Goal: Transaction & Acquisition: Purchase product/service

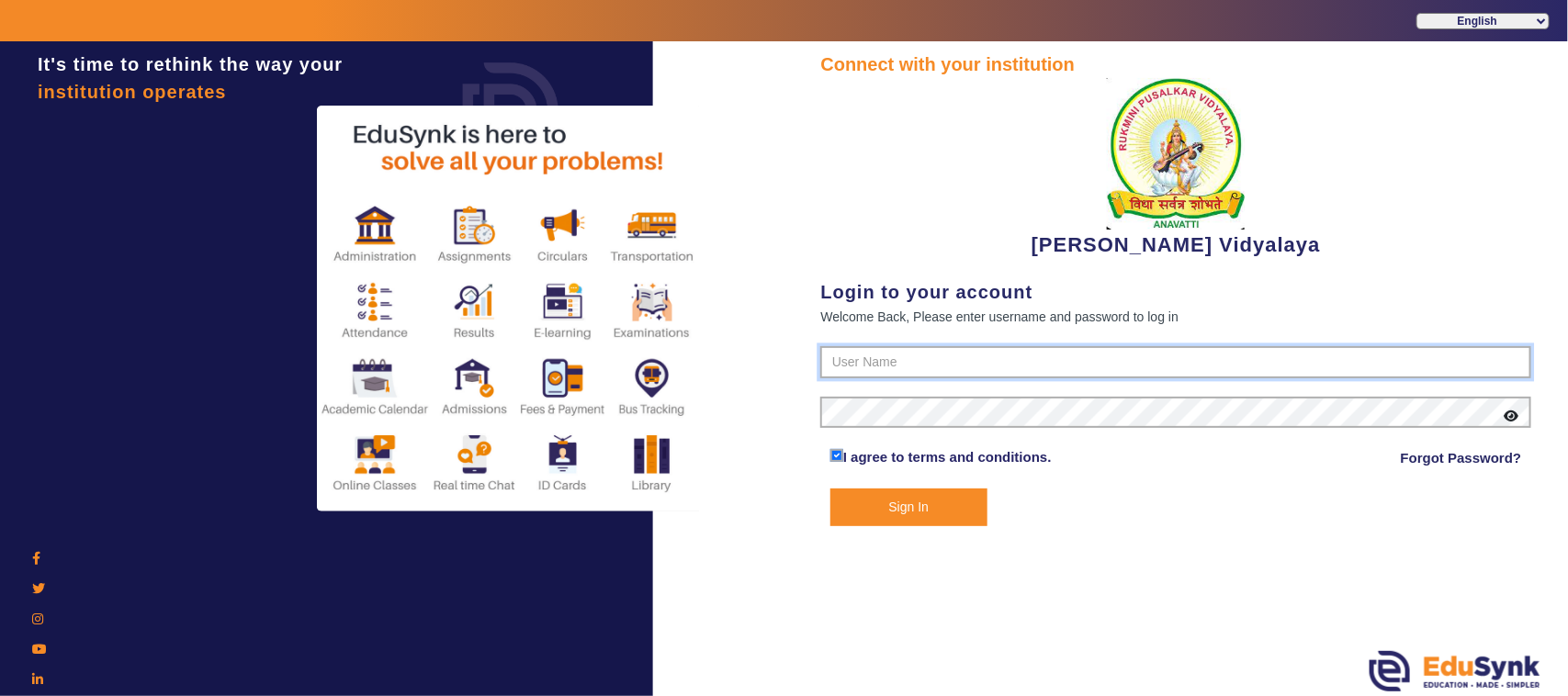
type input "1236547891"
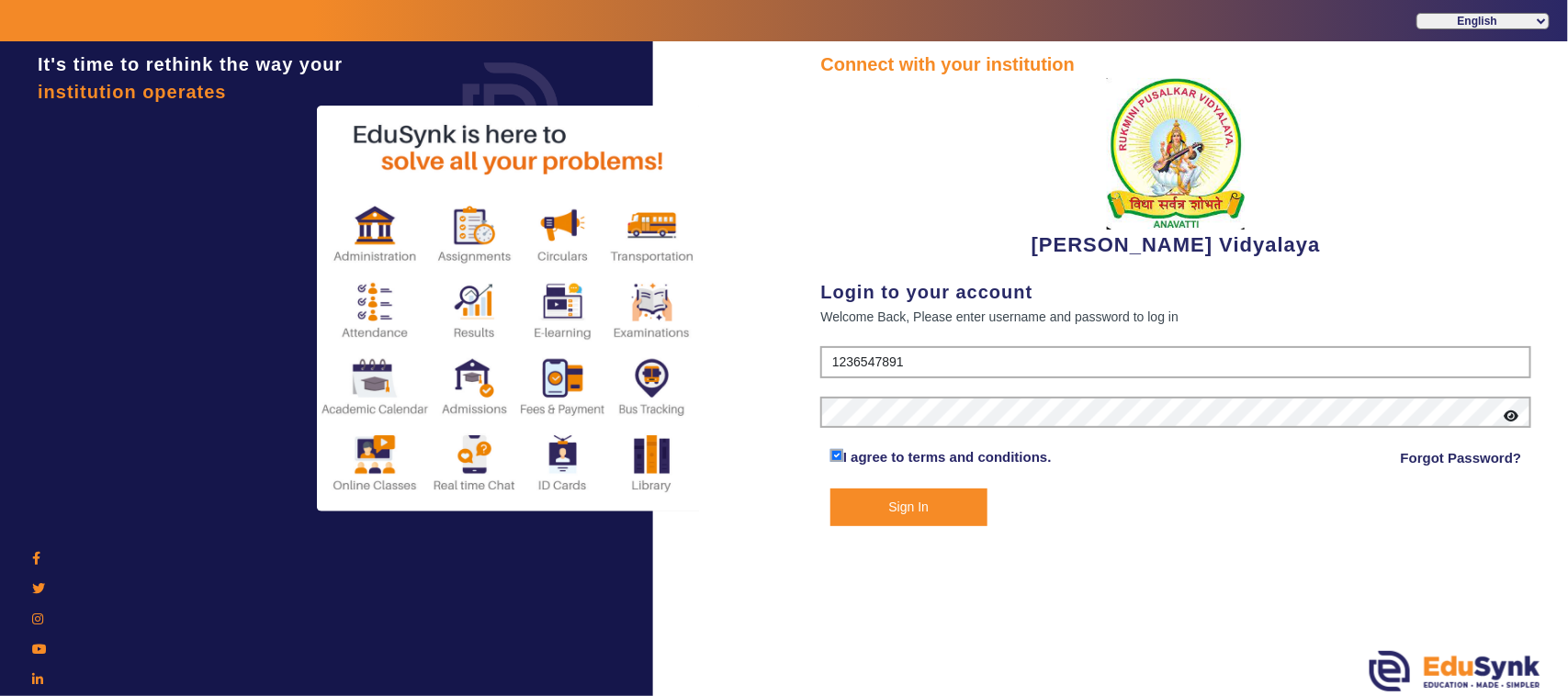
click at [921, 511] on button "Sign In" at bounding box center [908, 507] width 157 height 38
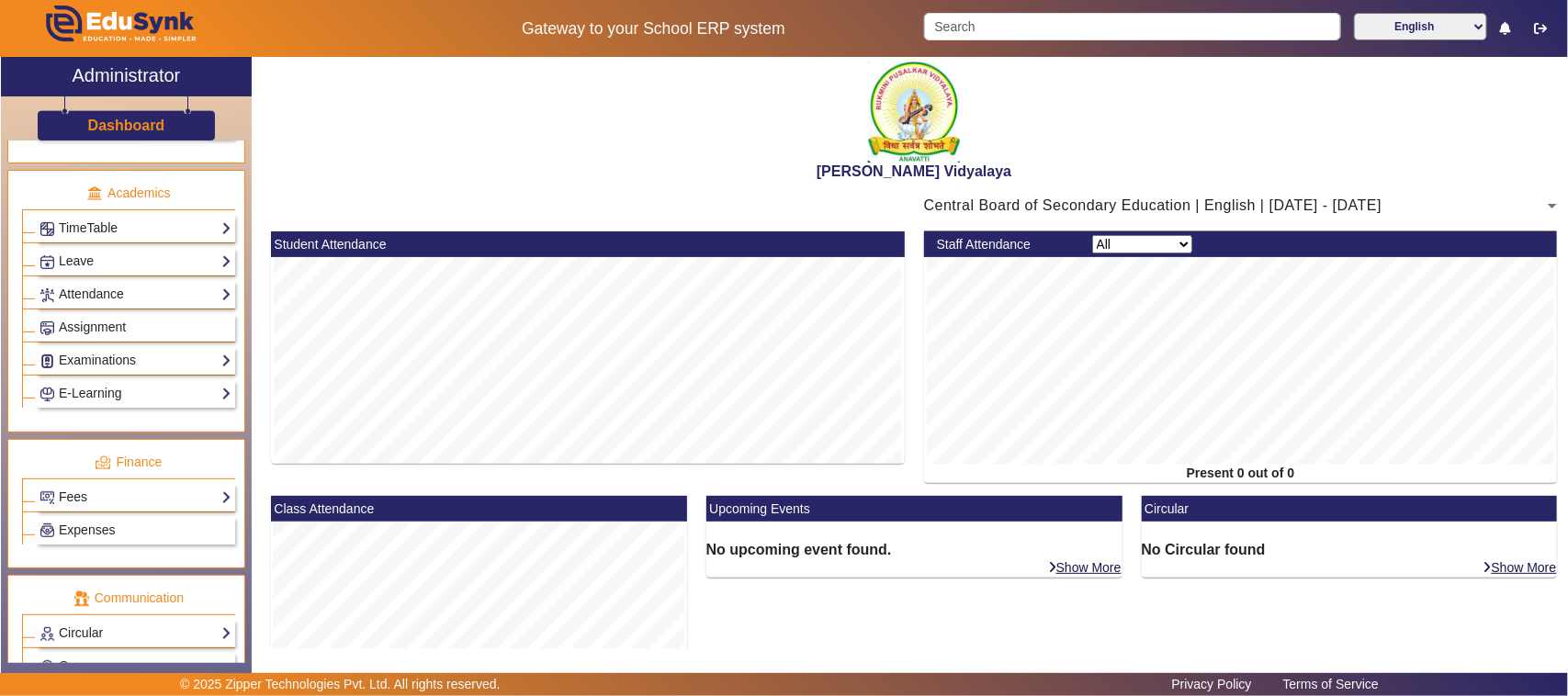
scroll to position [804, 0]
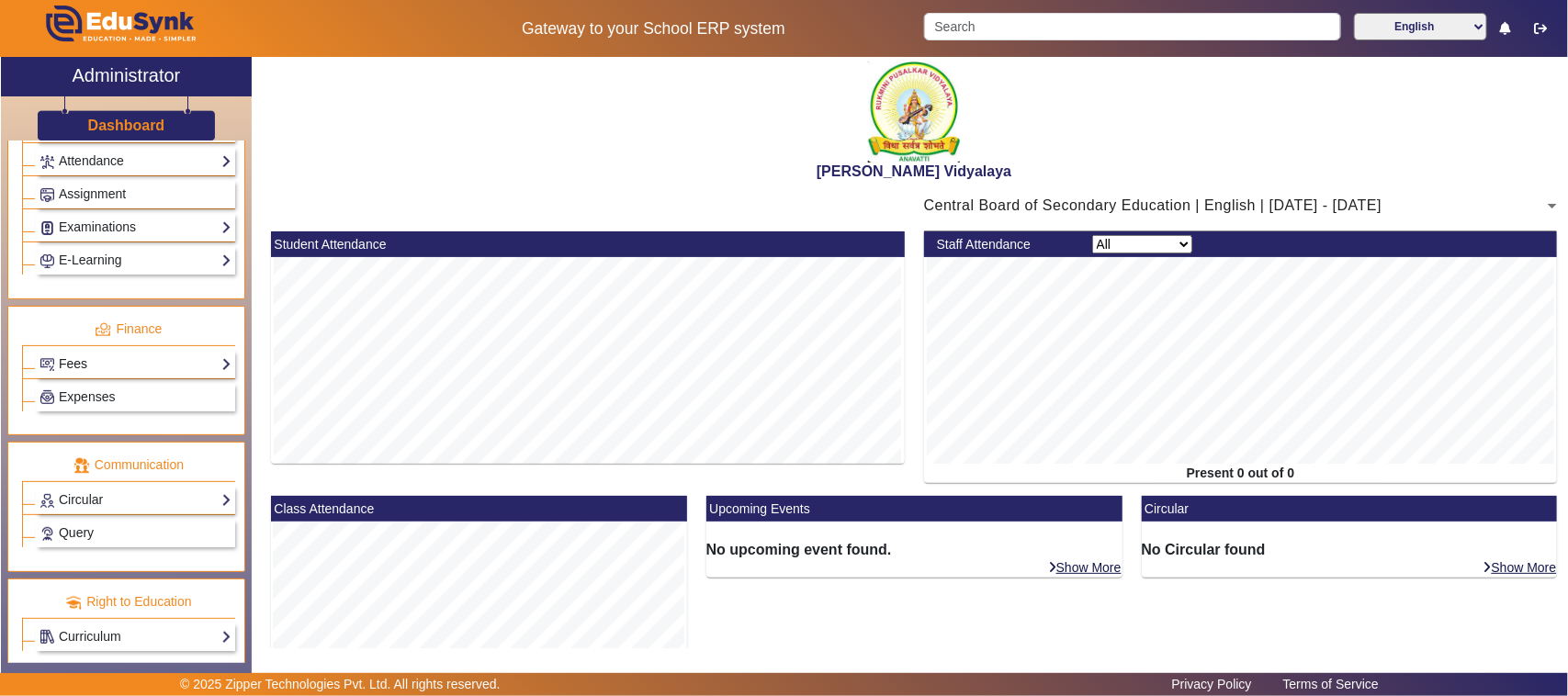
click at [95, 374] on link "Fees" at bounding box center [136, 363] width 192 height 21
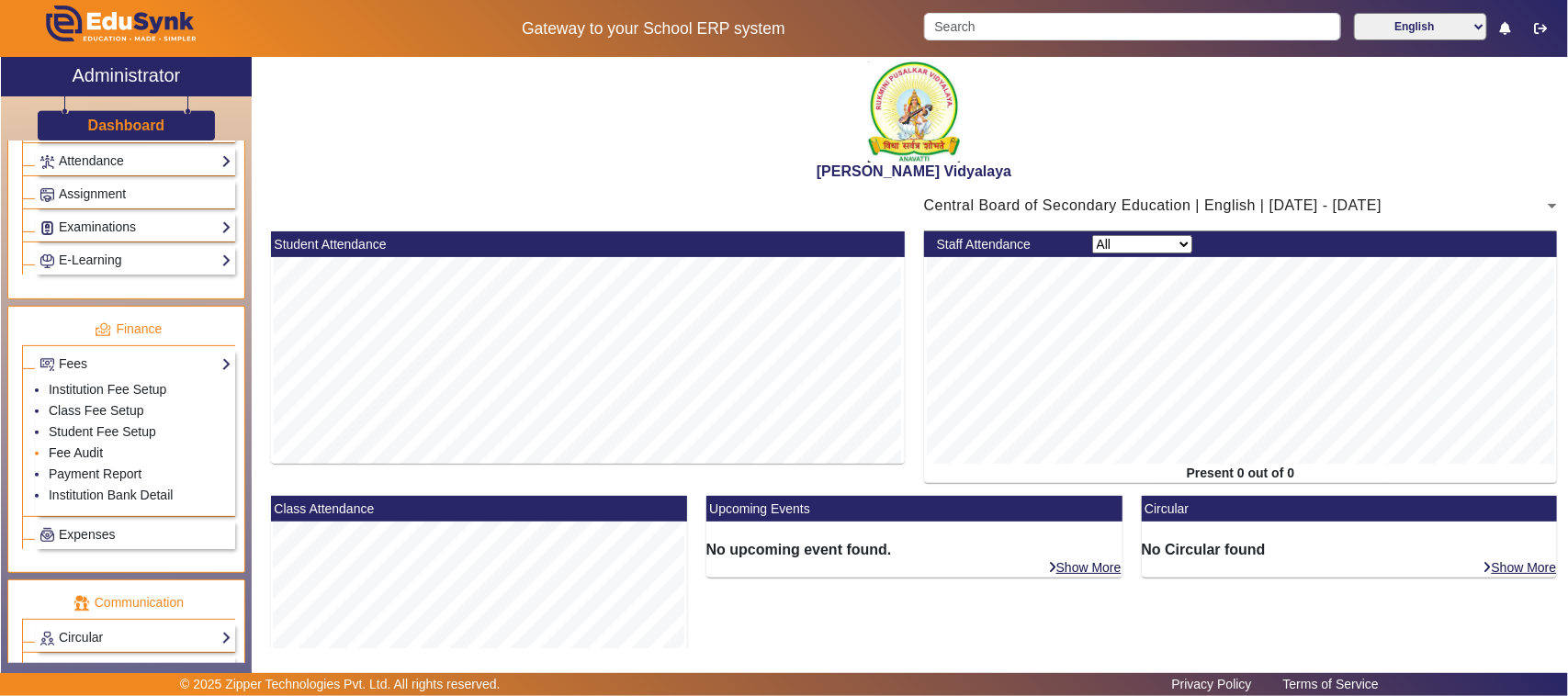
click at [76, 460] on link "Fee Audit" at bounding box center [76, 452] width 54 height 15
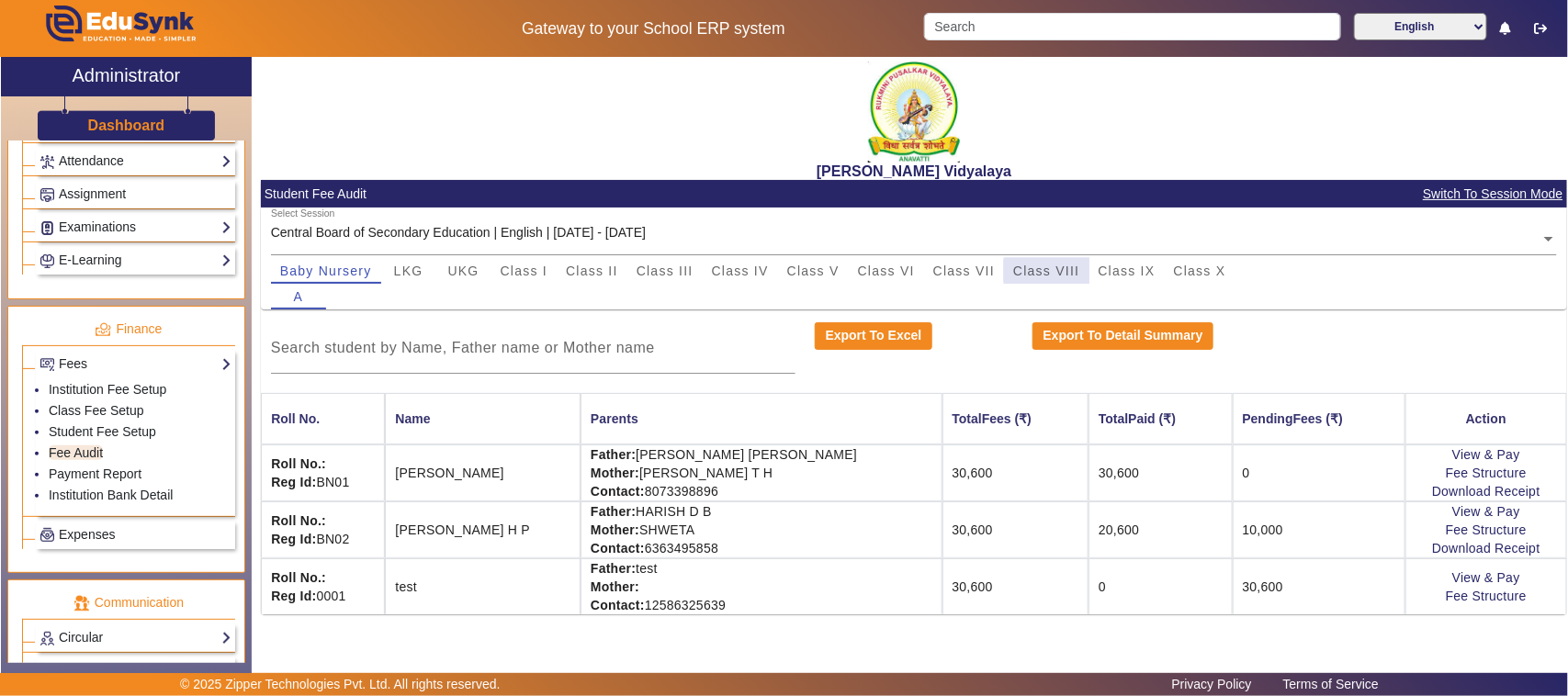
click at [1052, 271] on span "Class VIII" at bounding box center [1047, 271] width 66 height 13
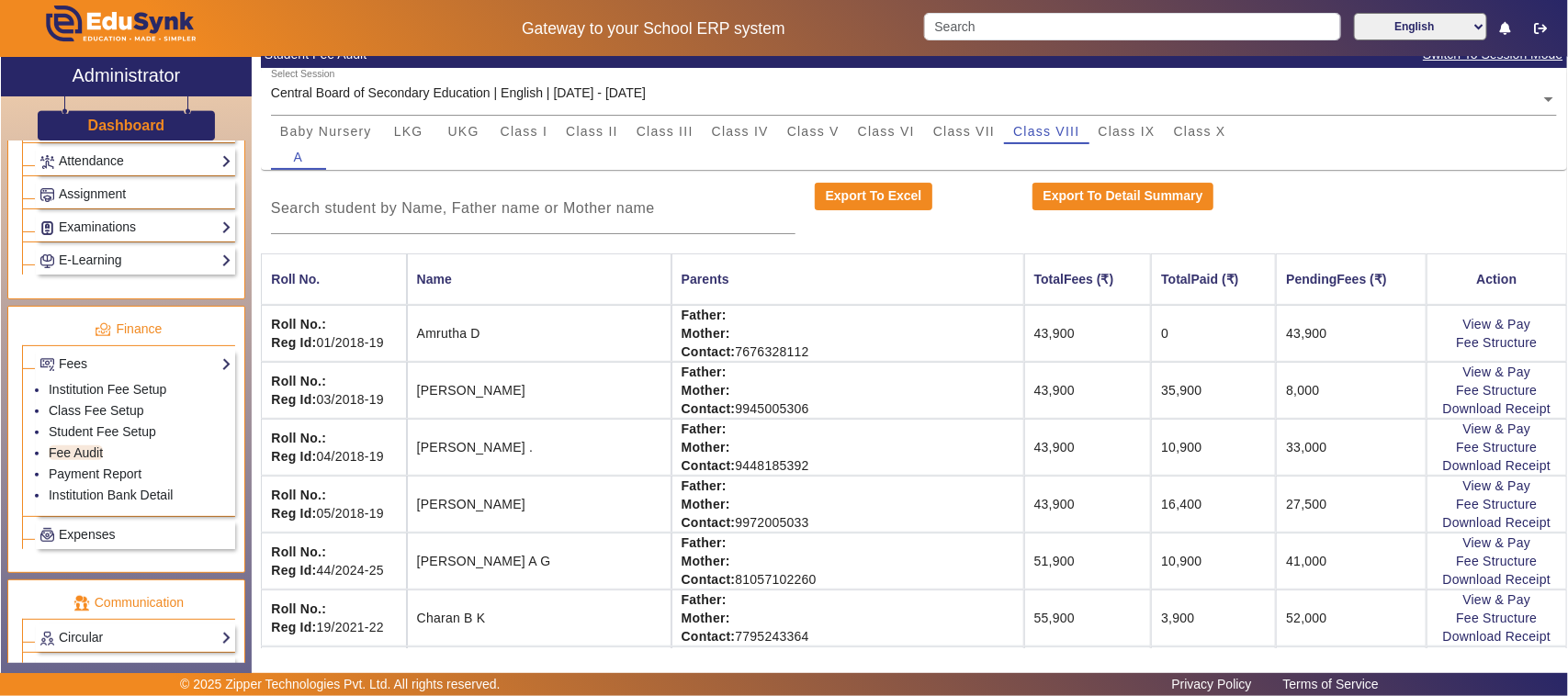
scroll to position [115, 0]
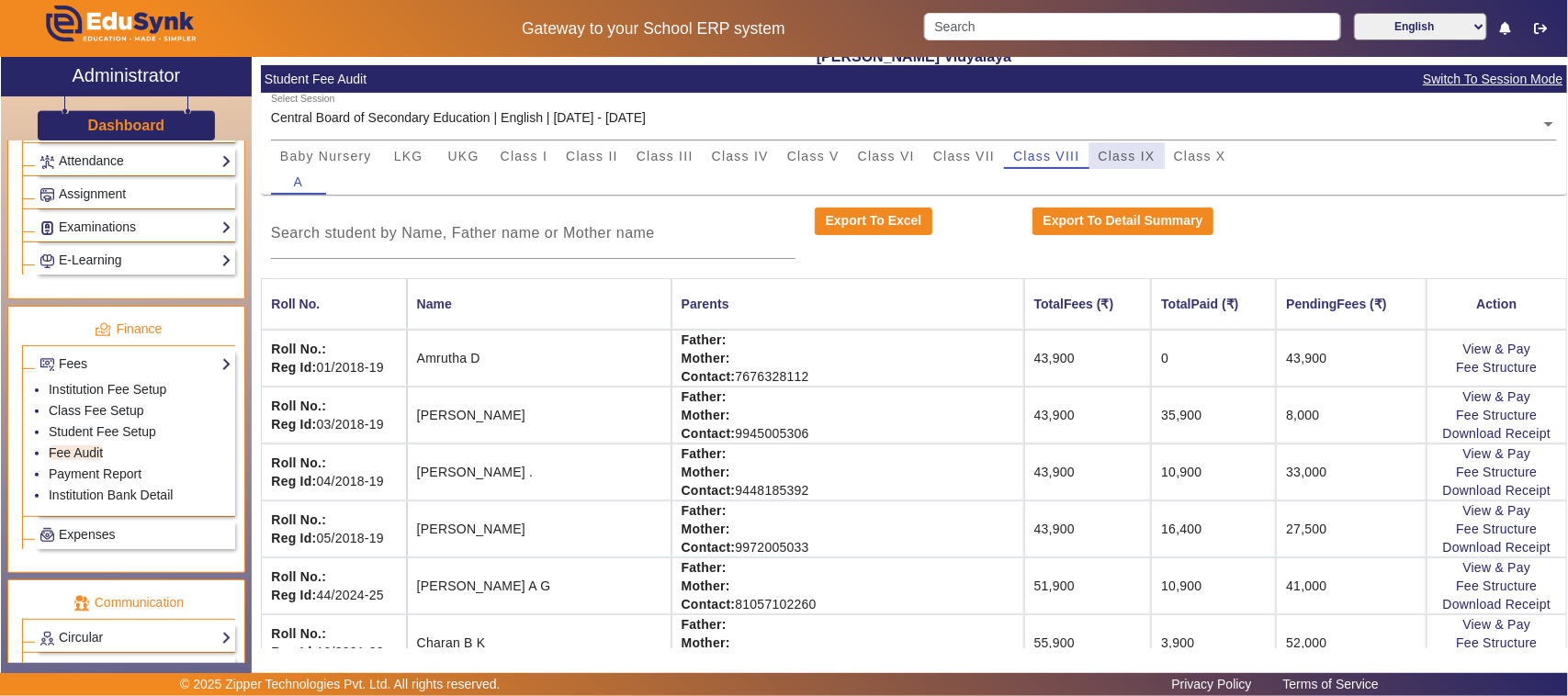
click at [1133, 163] on span "Class IX" at bounding box center [1127, 156] width 57 height 26
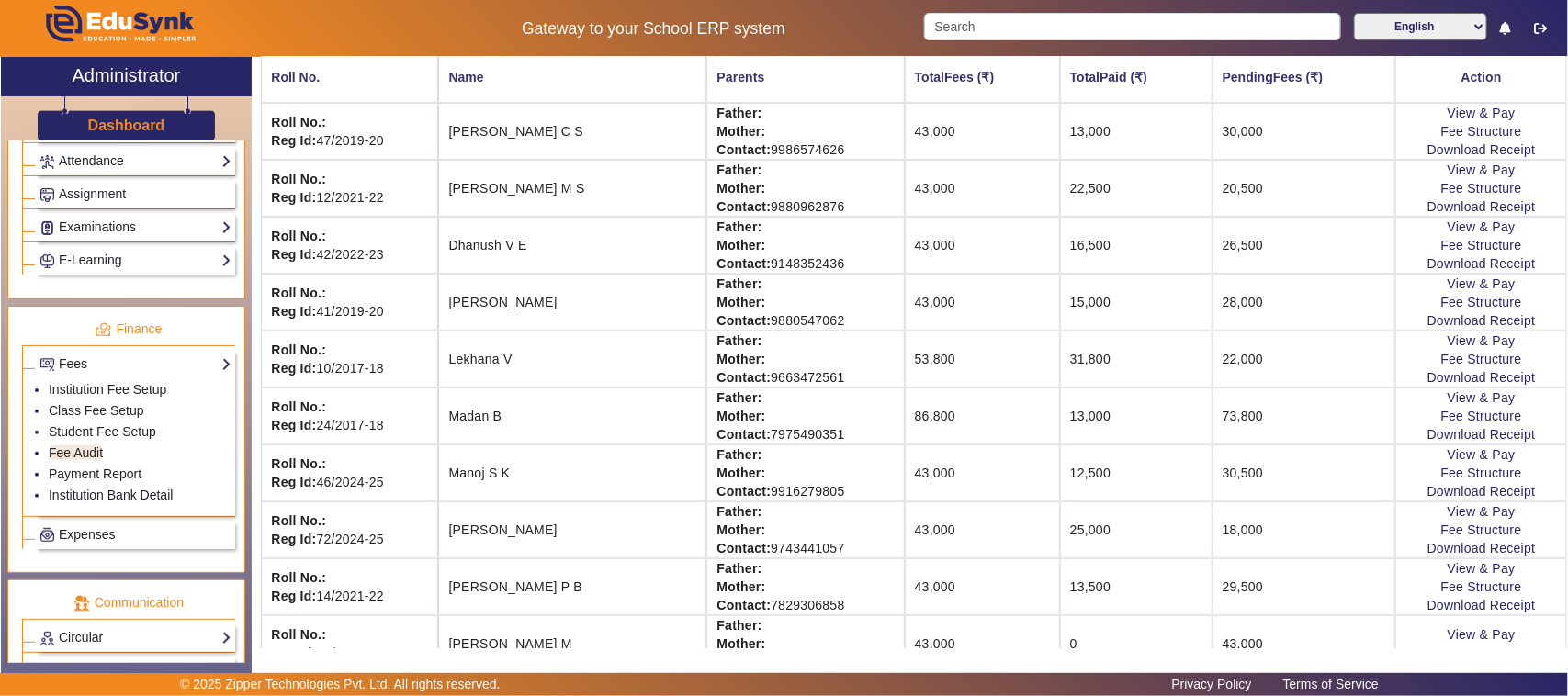
scroll to position [345, 0]
click at [118, 439] on link "Student Fee Setup" at bounding box center [103, 431] width 108 height 15
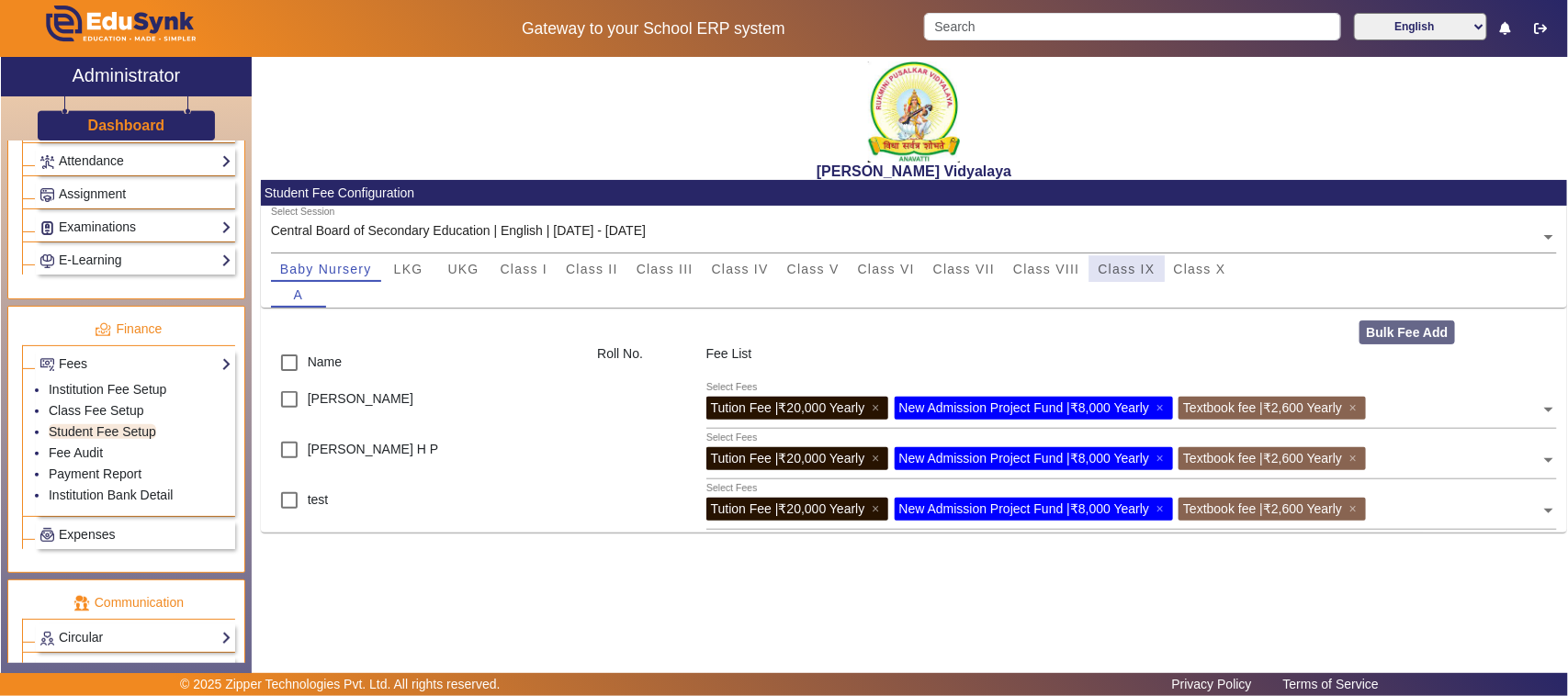
click at [1117, 269] on span "Class IX" at bounding box center [1127, 269] width 57 height 13
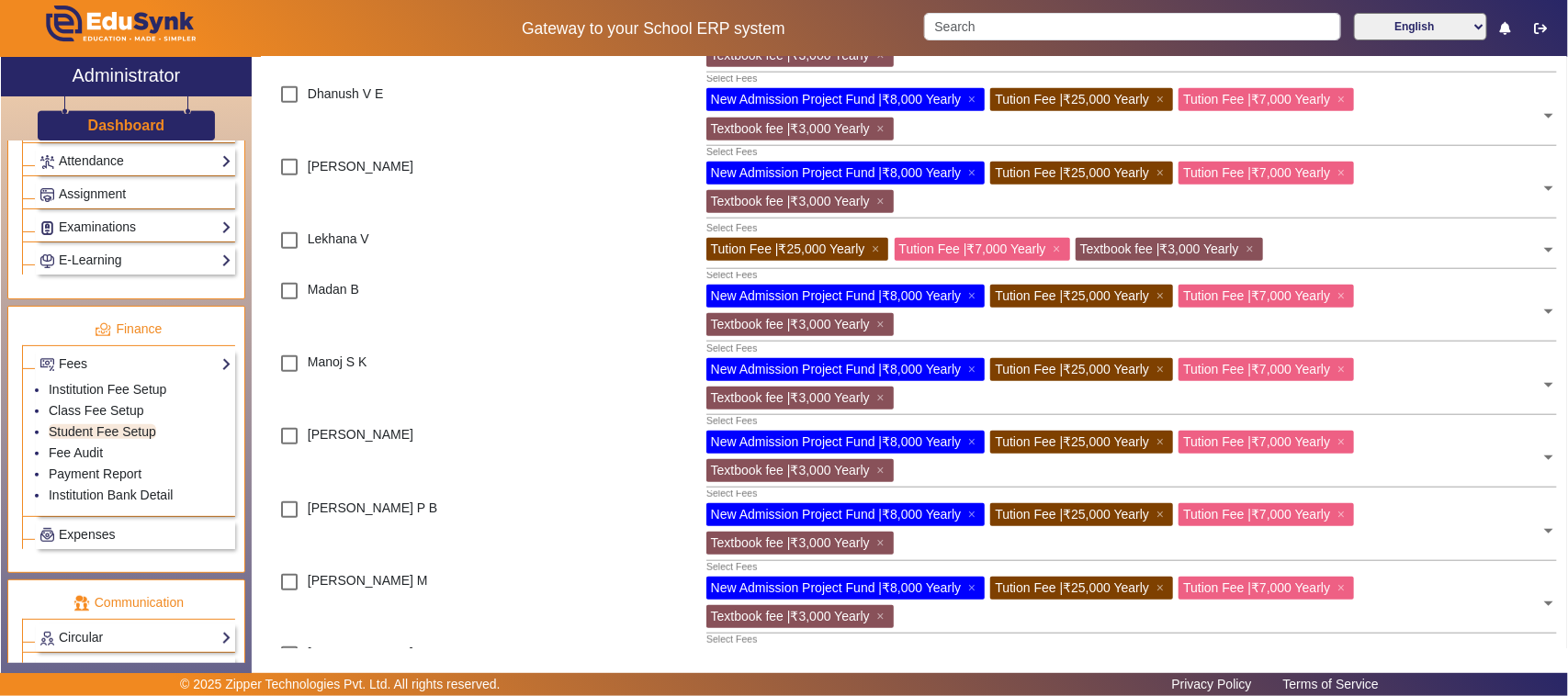
scroll to position [459, 0]
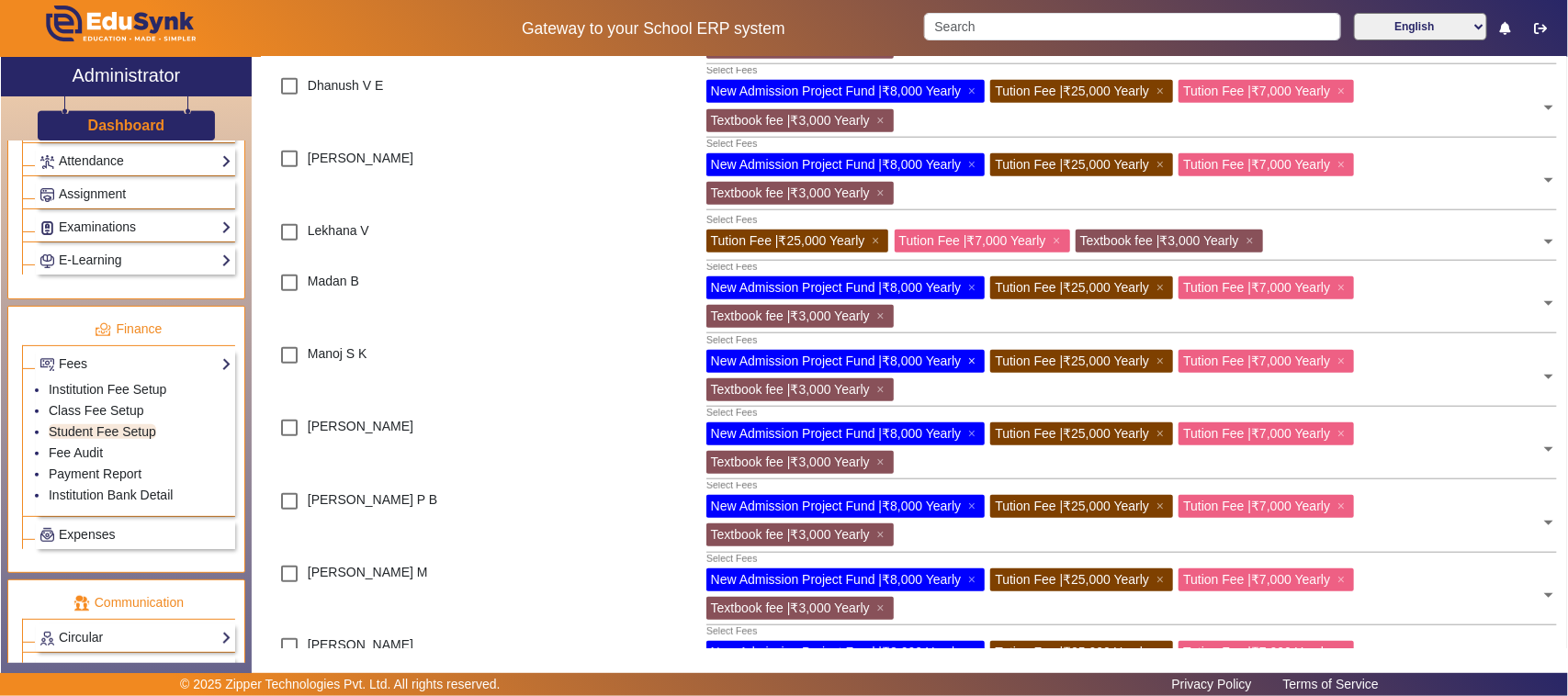
click at [974, 360] on span "×" at bounding box center [974, 360] width 12 height 15
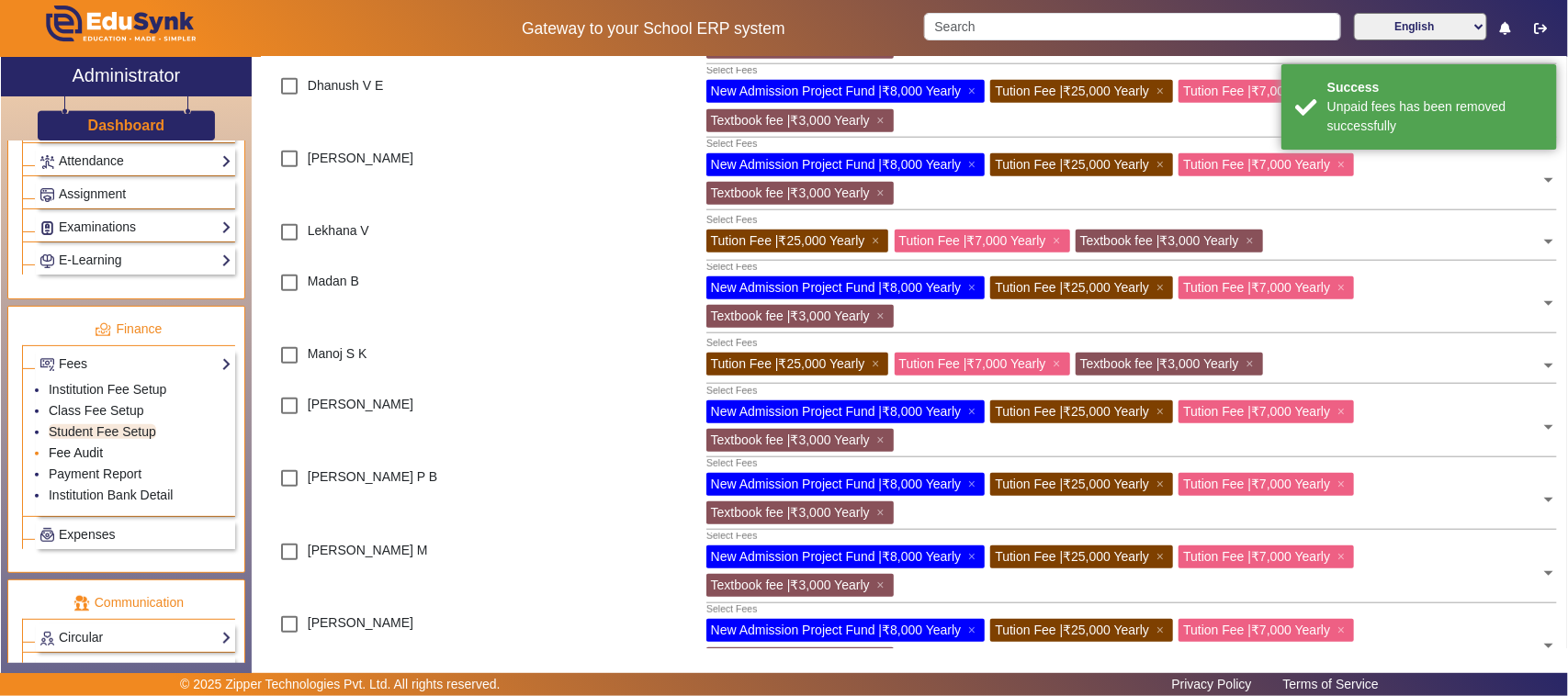
click at [81, 460] on link "Fee Audit" at bounding box center [76, 452] width 54 height 15
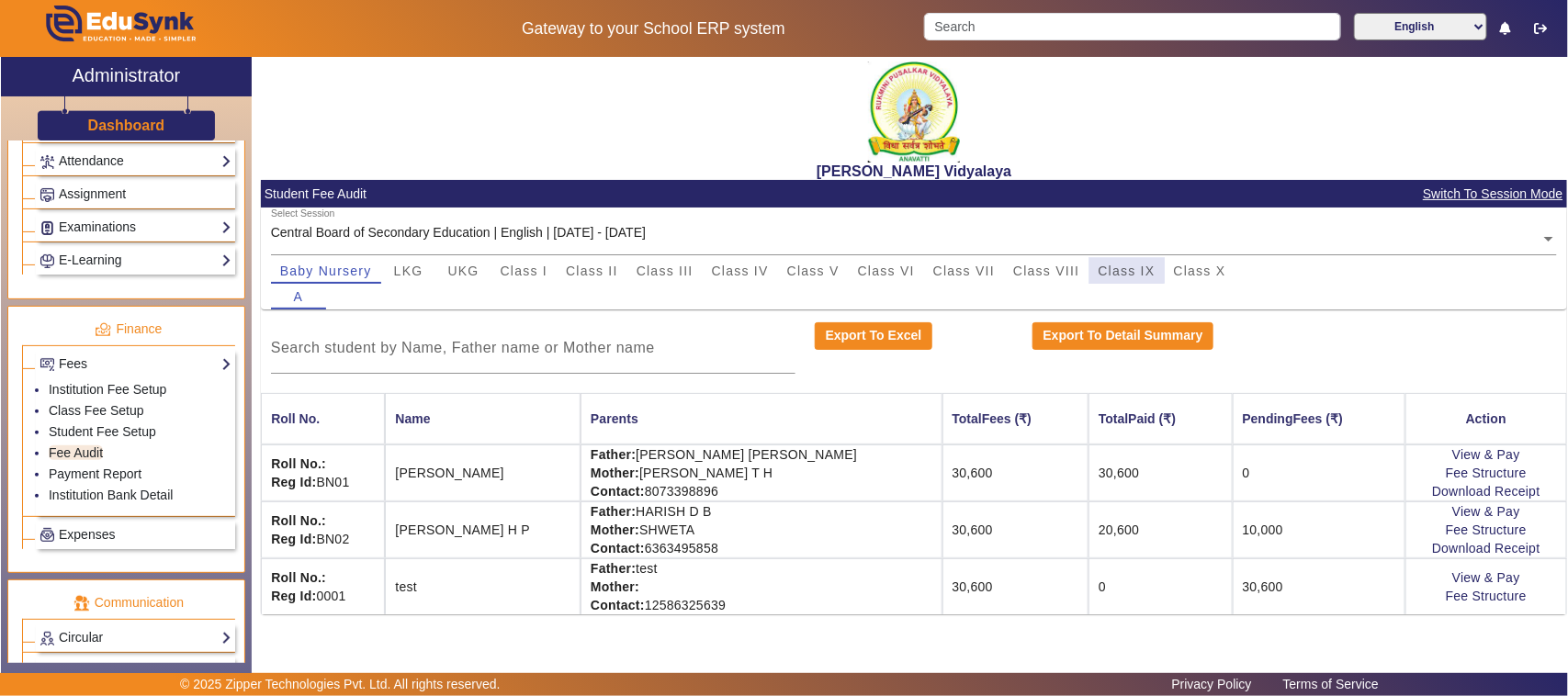
click at [1127, 265] on span "Class IX" at bounding box center [1127, 271] width 57 height 13
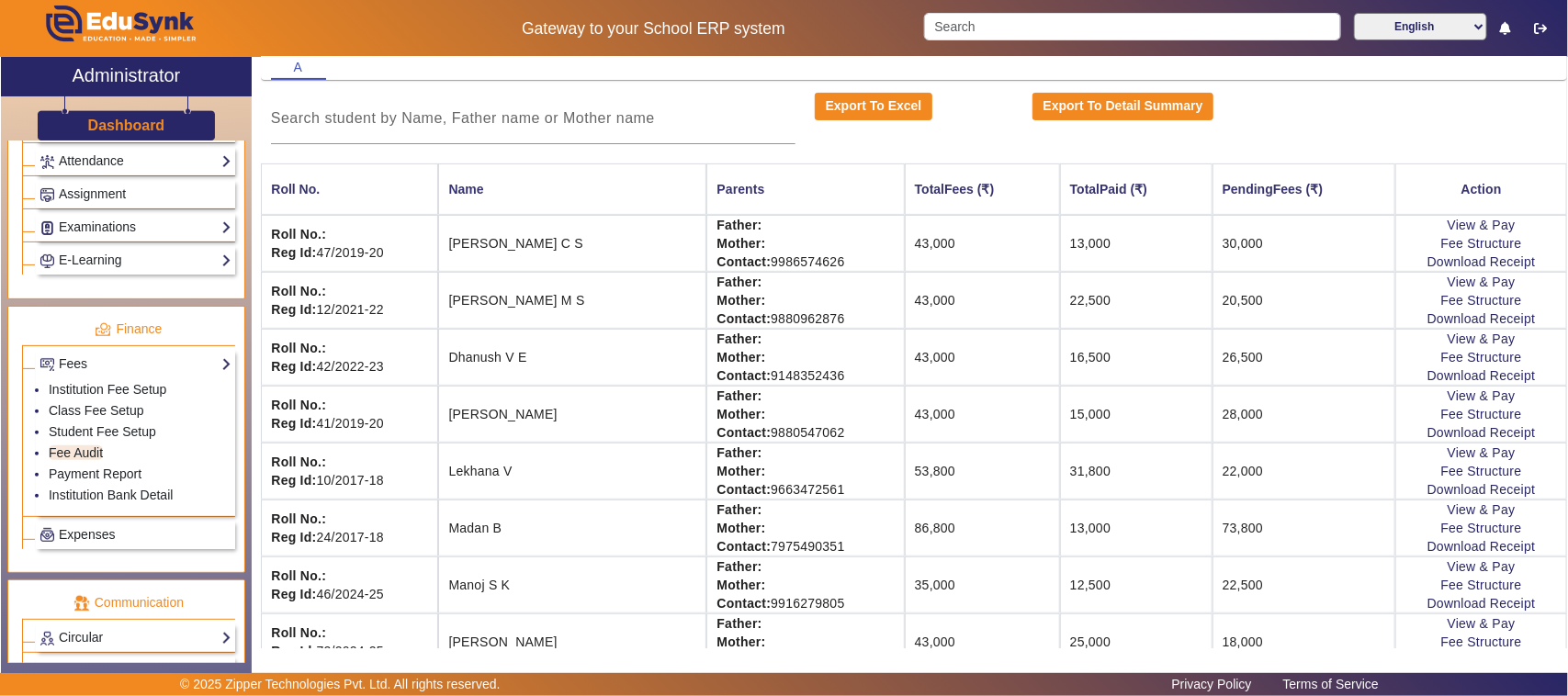
scroll to position [345, 0]
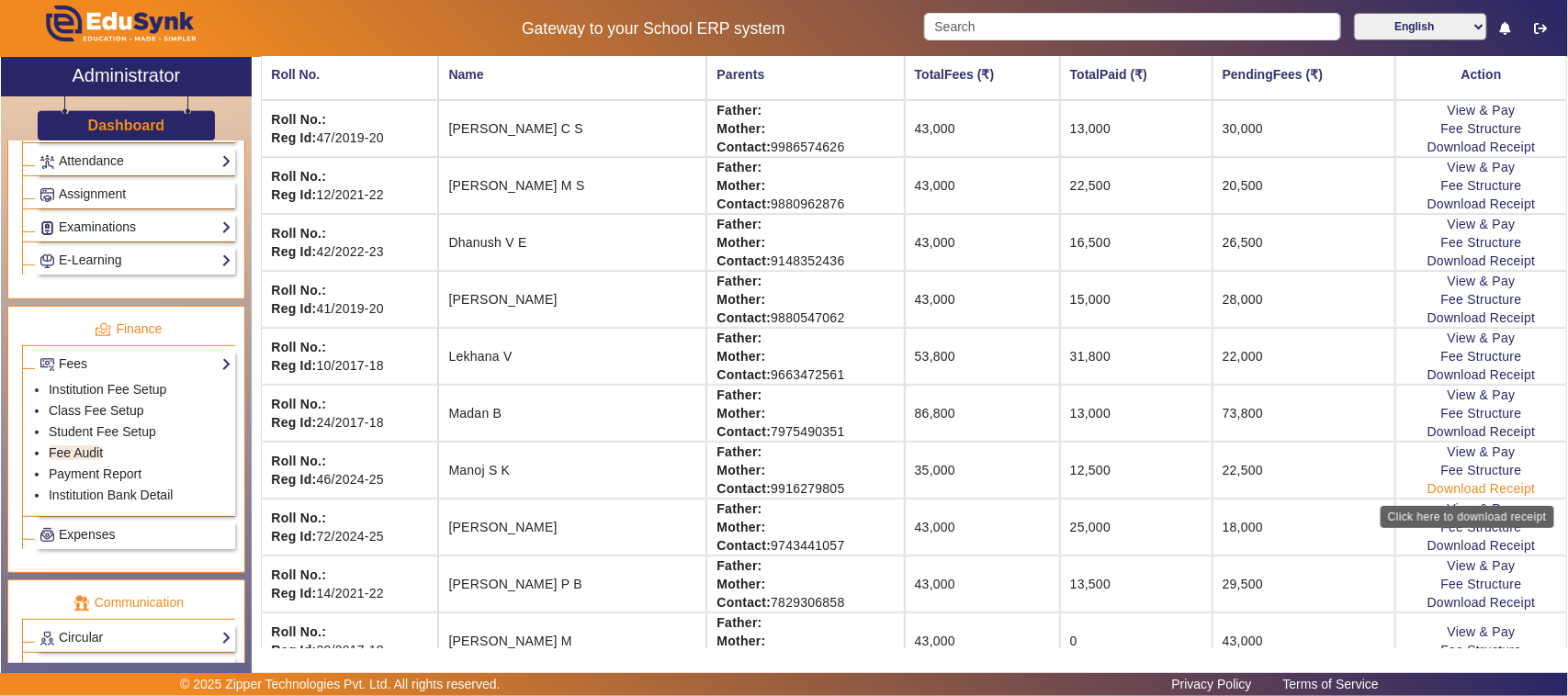
click at [1458, 486] on link "Download Receipt" at bounding box center [1481, 488] width 109 height 15
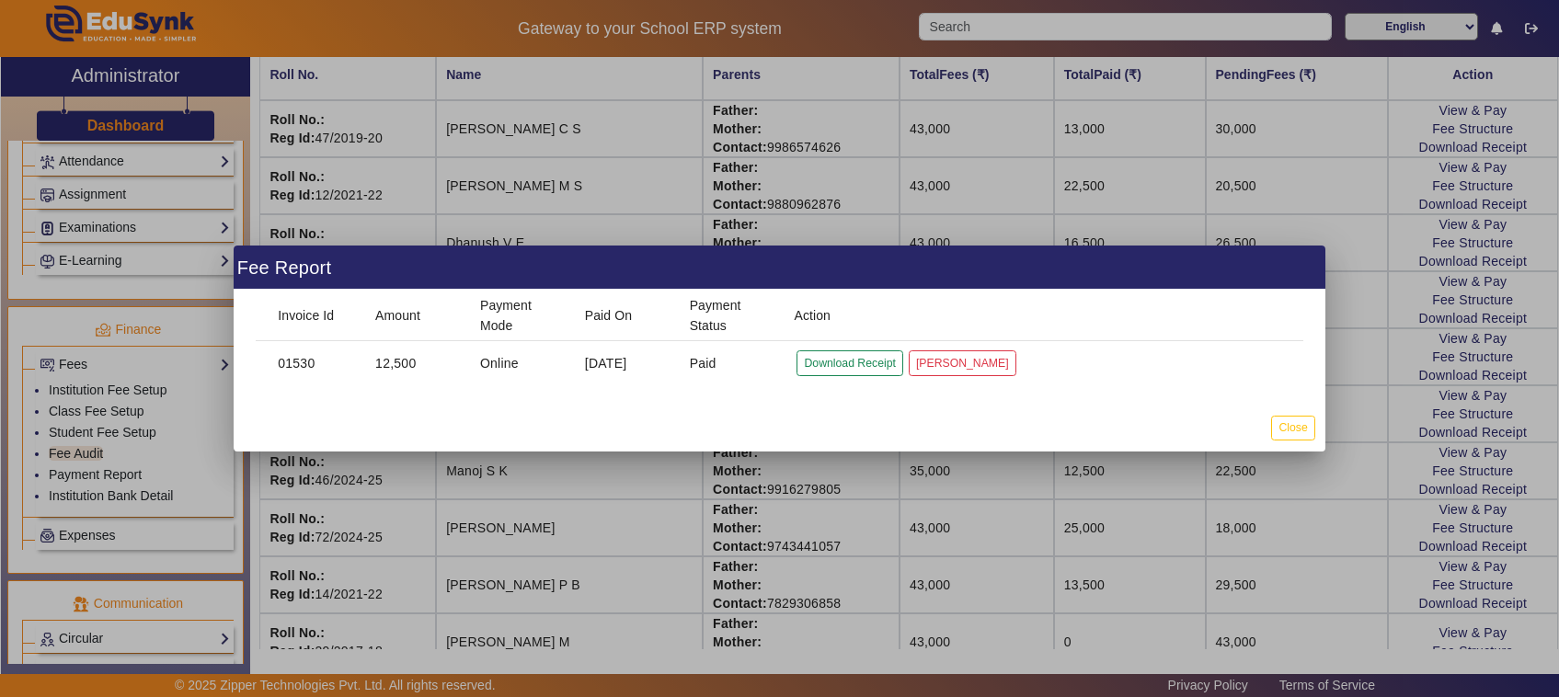
click at [1215, 506] on div at bounding box center [779, 348] width 1559 height 697
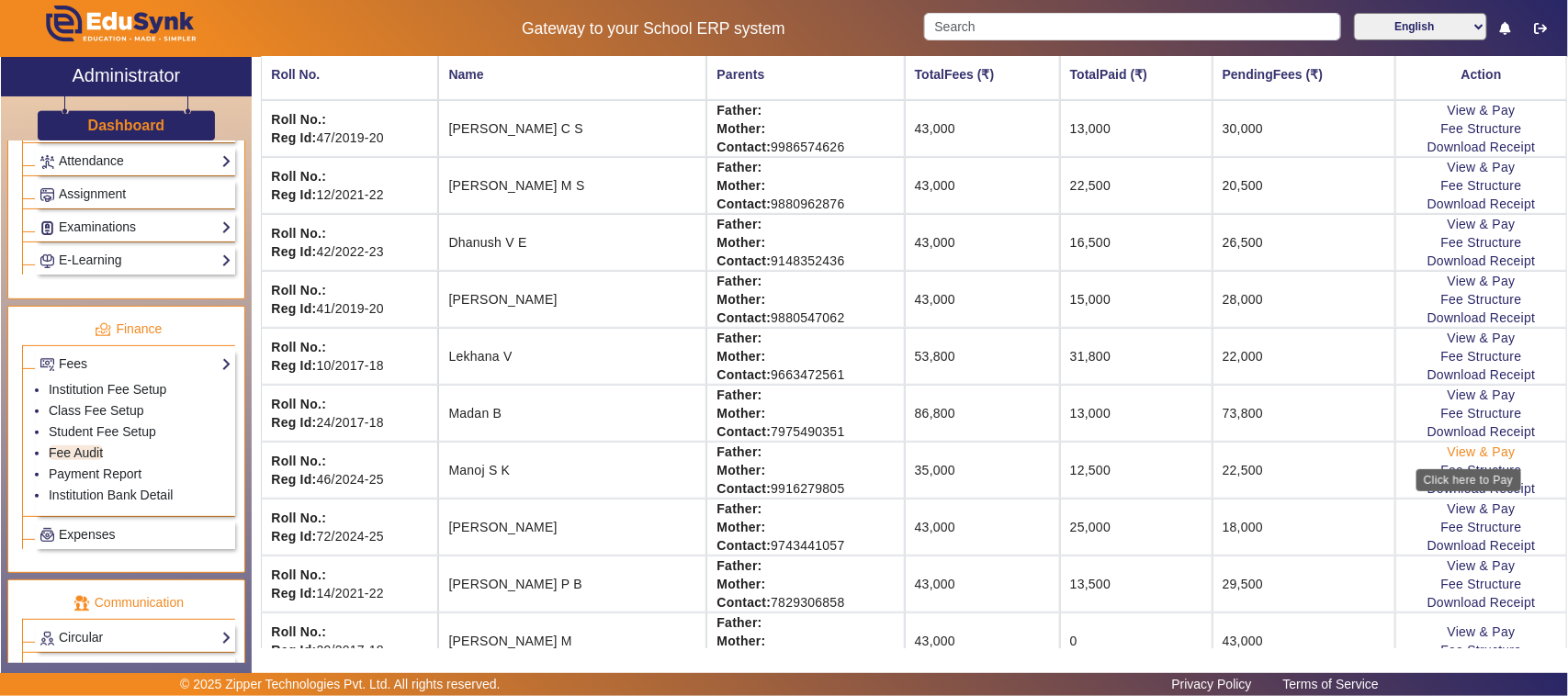
click at [1467, 452] on link "View & Pay" at bounding box center [1482, 451] width 68 height 15
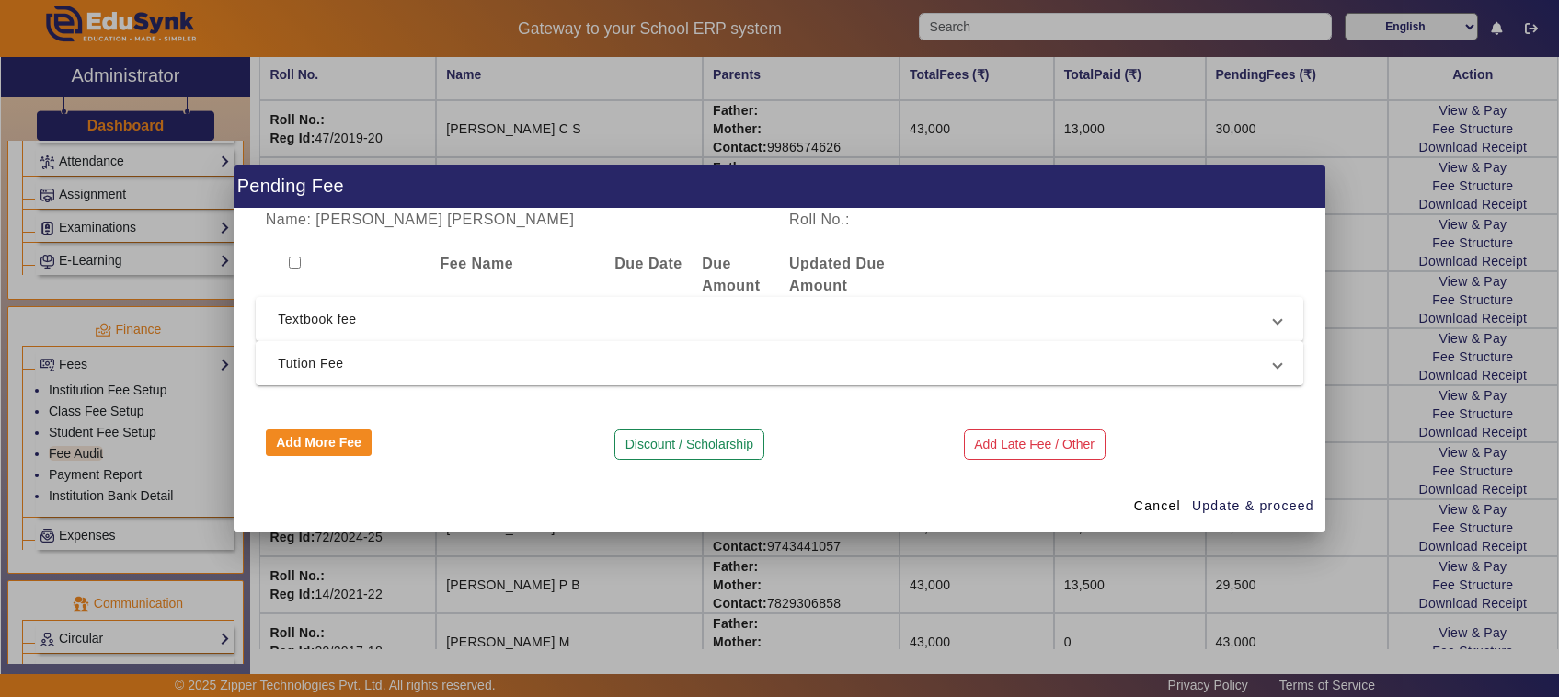
click at [336, 366] on span "Tution Fee" at bounding box center [776, 363] width 996 height 22
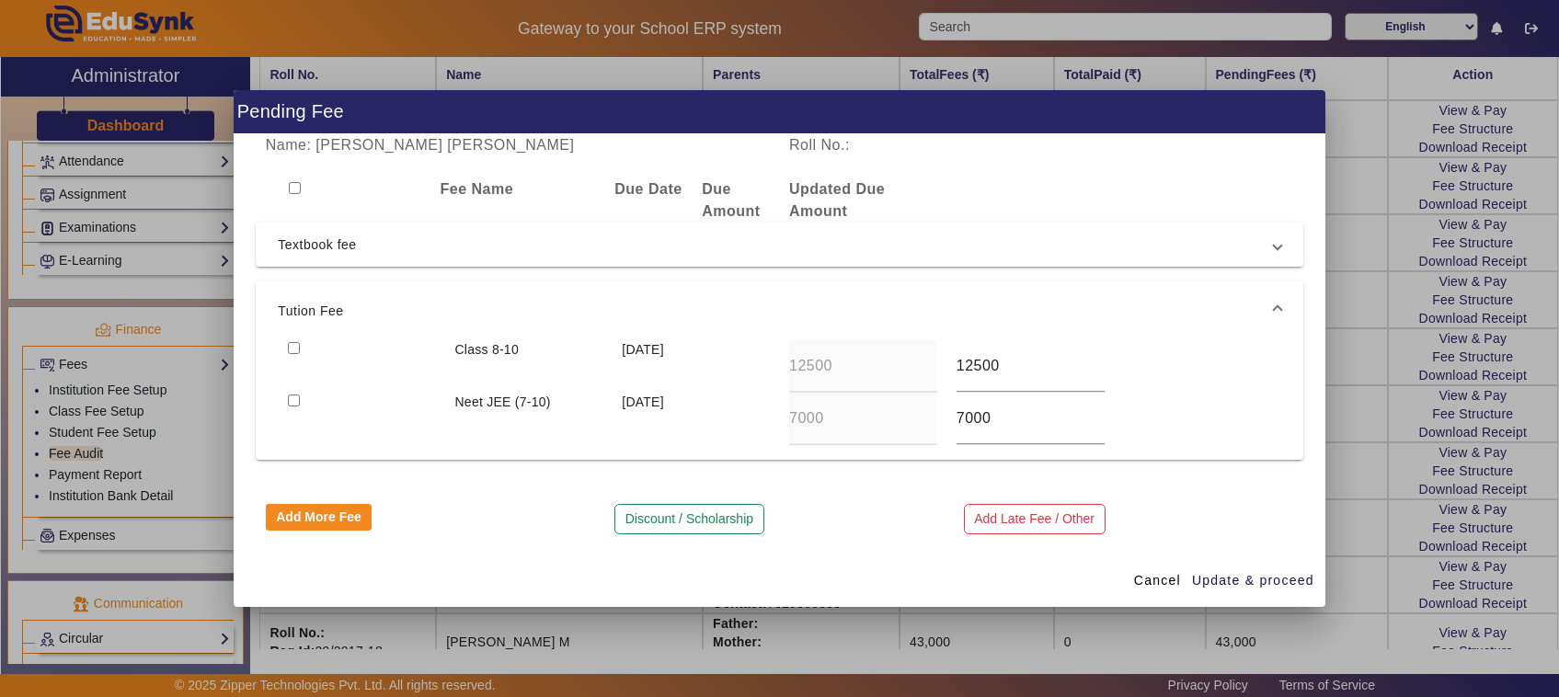
click at [292, 401] on input "checkbox" at bounding box center [294, 401] width 12 height 12
checkbox input "true"
click at [1271, 580] on span "Update & proceed" at bounding box center [1253, 580] width 122 height 19
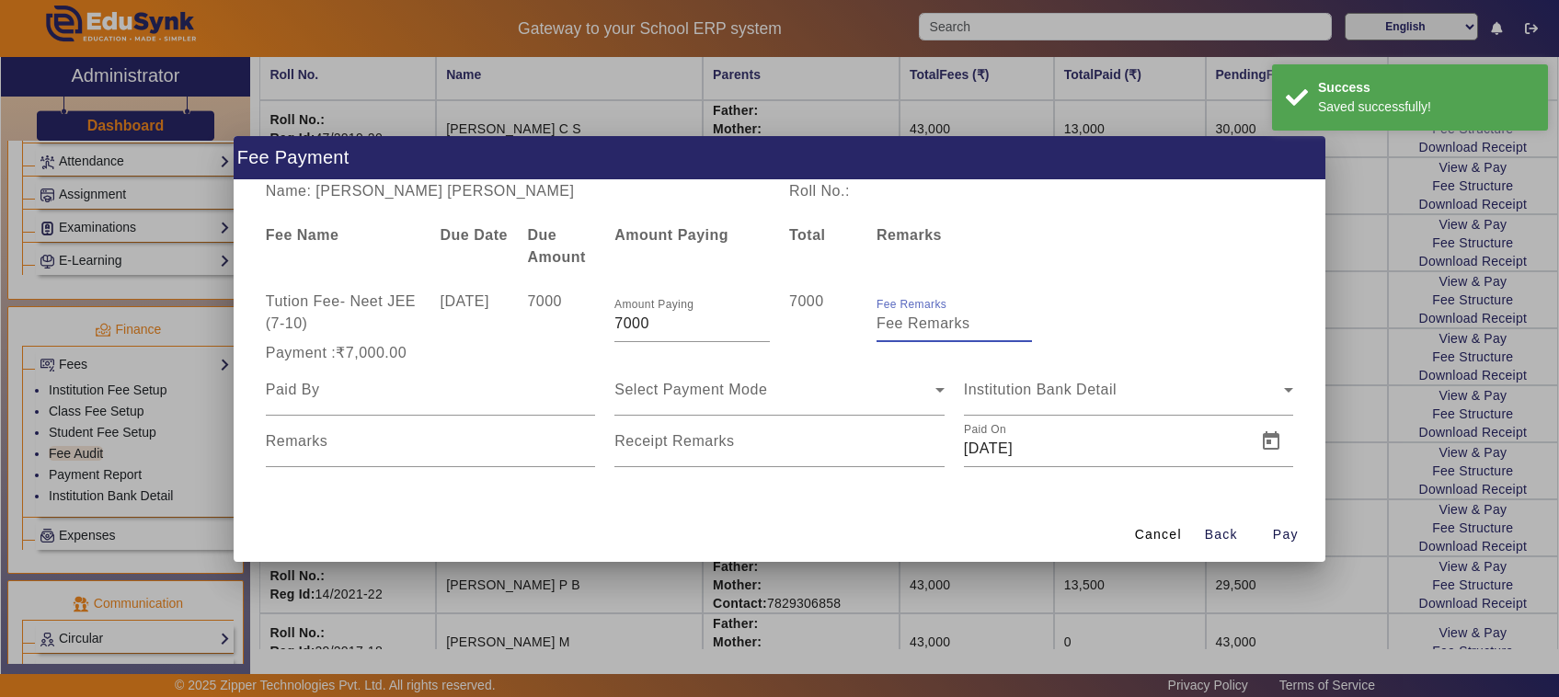
click at [916, 327] on input "Fee Remarks" at bounding box center [954, 324] width 155 height 22
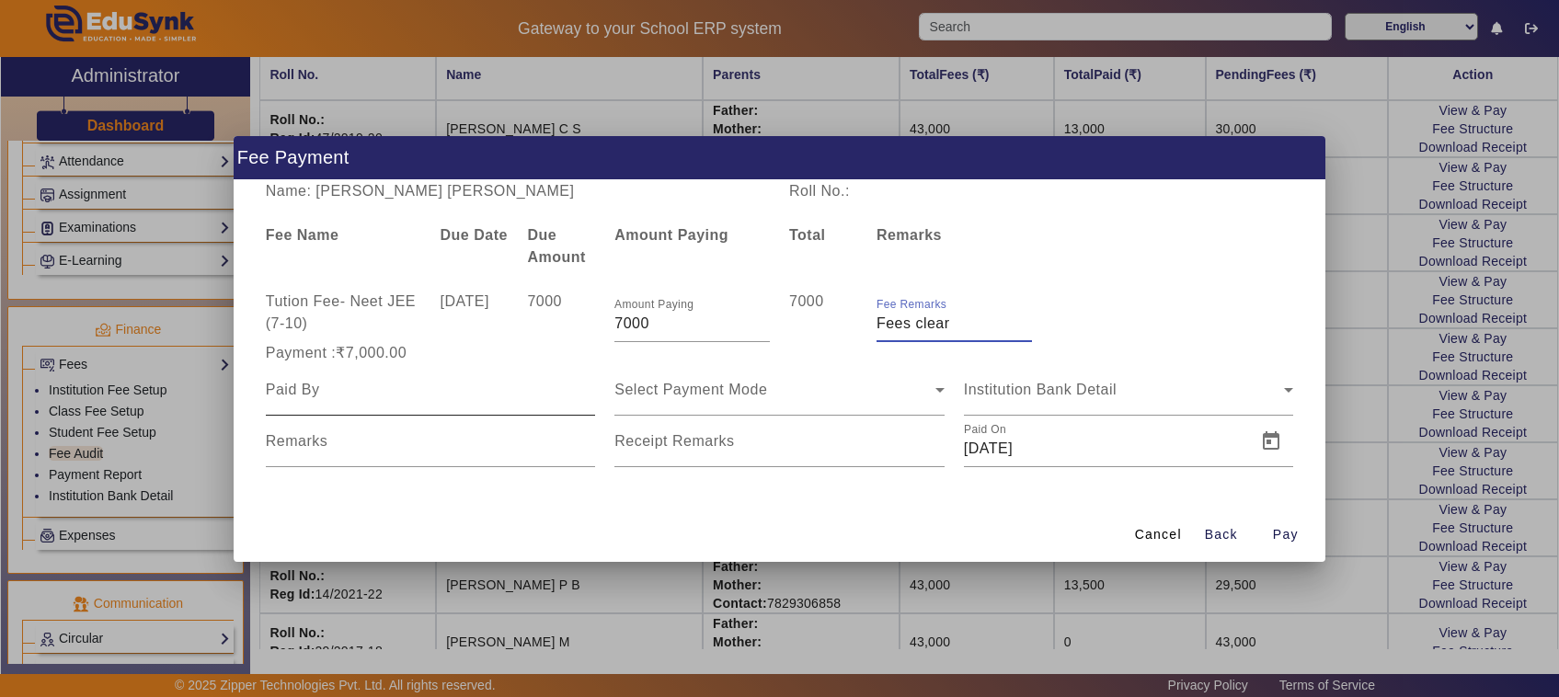
type input "Fees clear"
click at [337, 389] on input at bounding box center [431, 390] width 330 height 22
type input "Father"
click at [669, 398] on div "Select Payment Mode" at bounding box center [774, 390] width 321 height 22
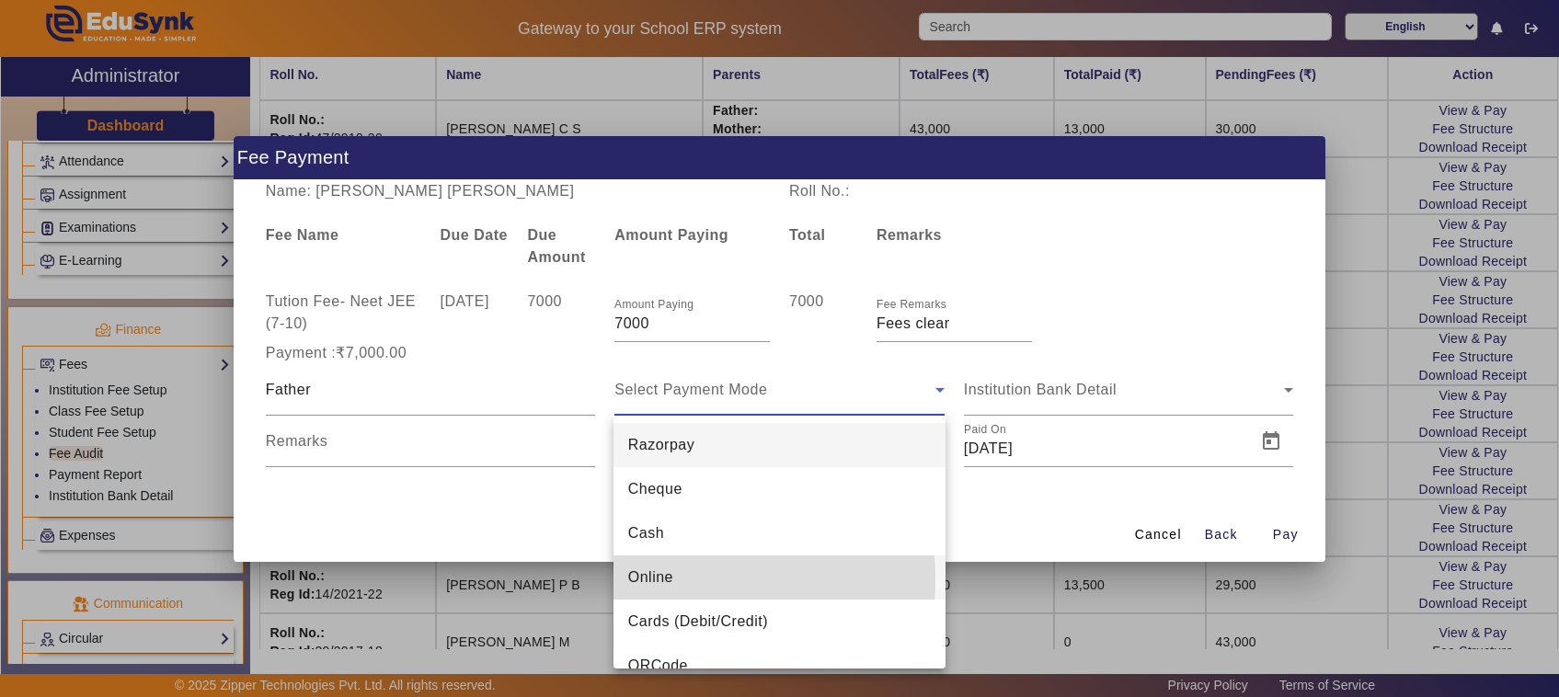
click at [651, 579] on span "Online" at bounding box center [650, 578] width 45 height 22
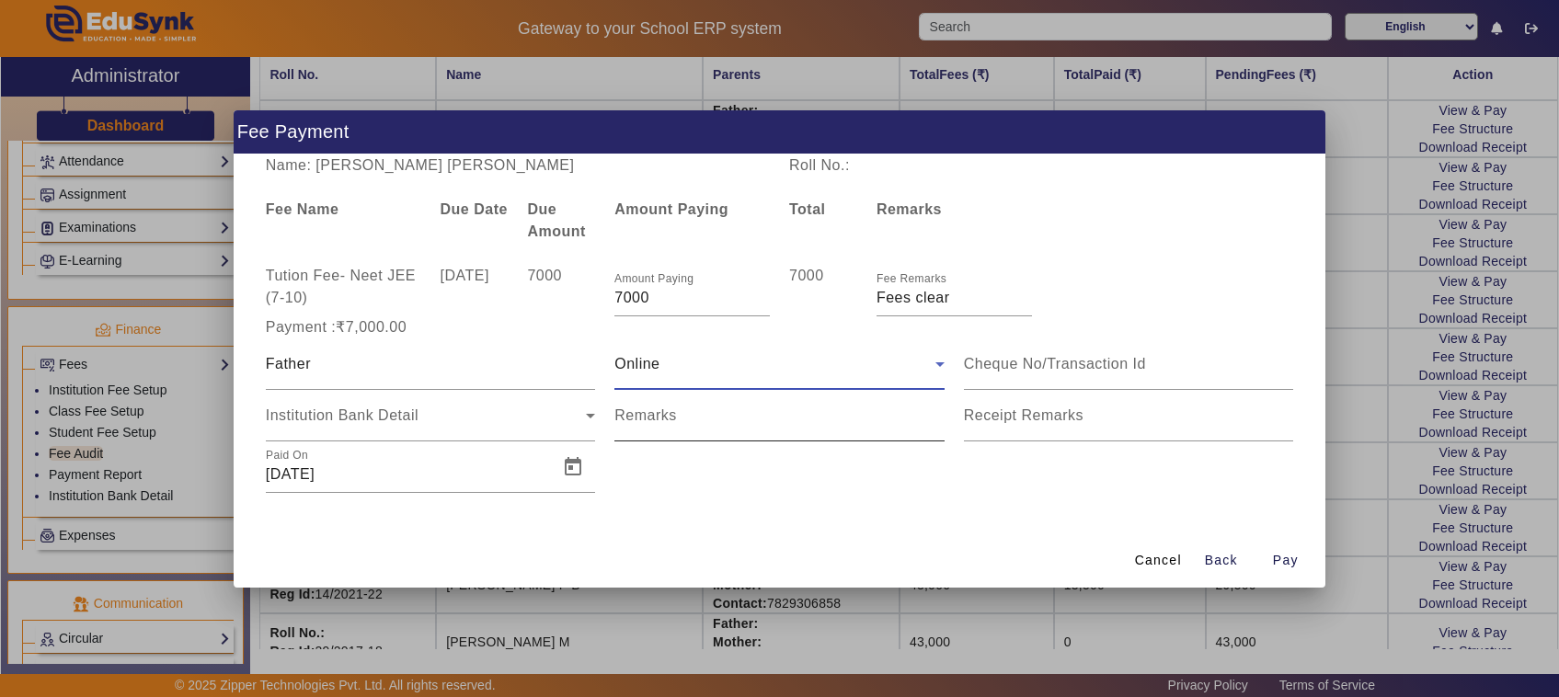
click at [653, 417] on mat-label "Remarks" at bounding box center [645, 415] width 63 height 16
click at [653, 417] on input "Remarks" at bounding box center [779, 423] width 330 height 22
type input "05"
click at [1033, 364] on input at bounding box center [1129, 364] width 330 height 22
type input "523219032280"
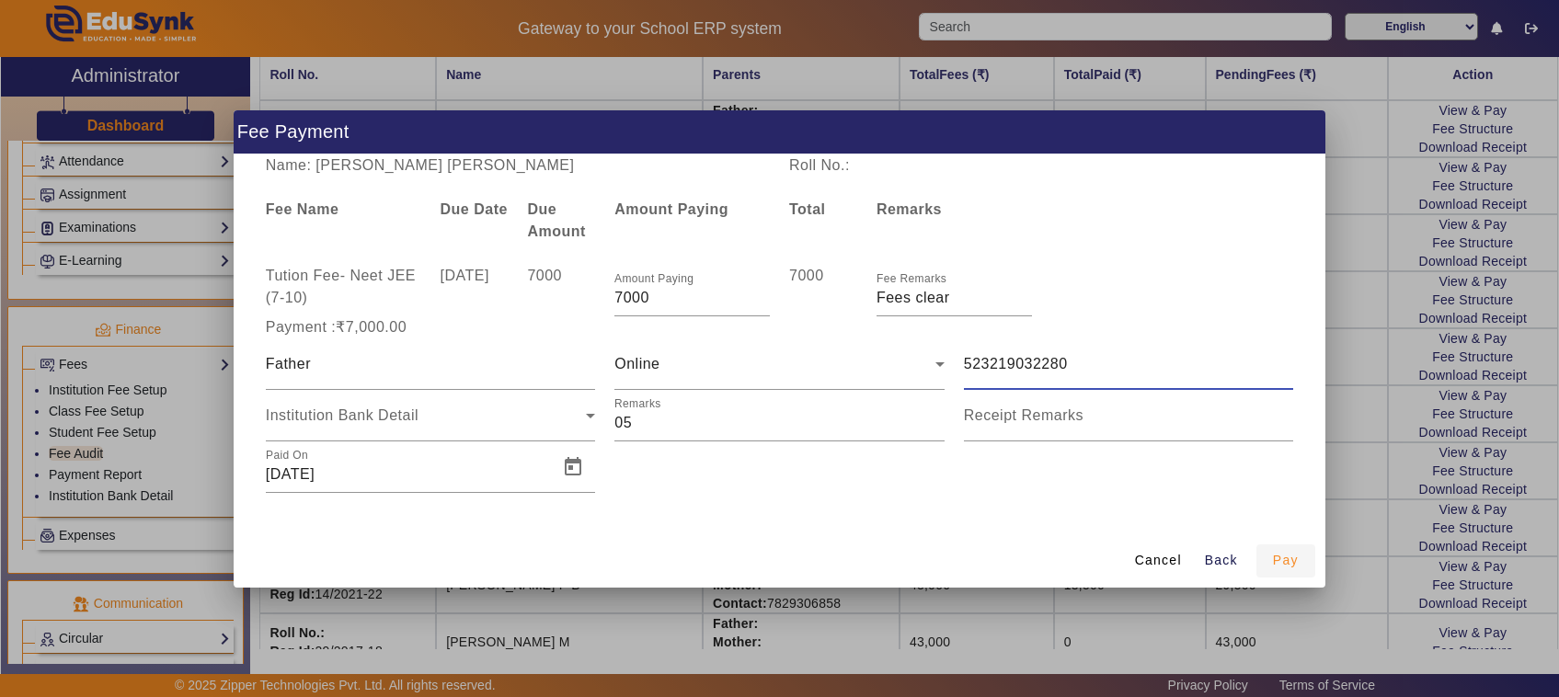
click at [1290, 566] on span "Pay" at bounding box center [1286, 560] width 26 height 19
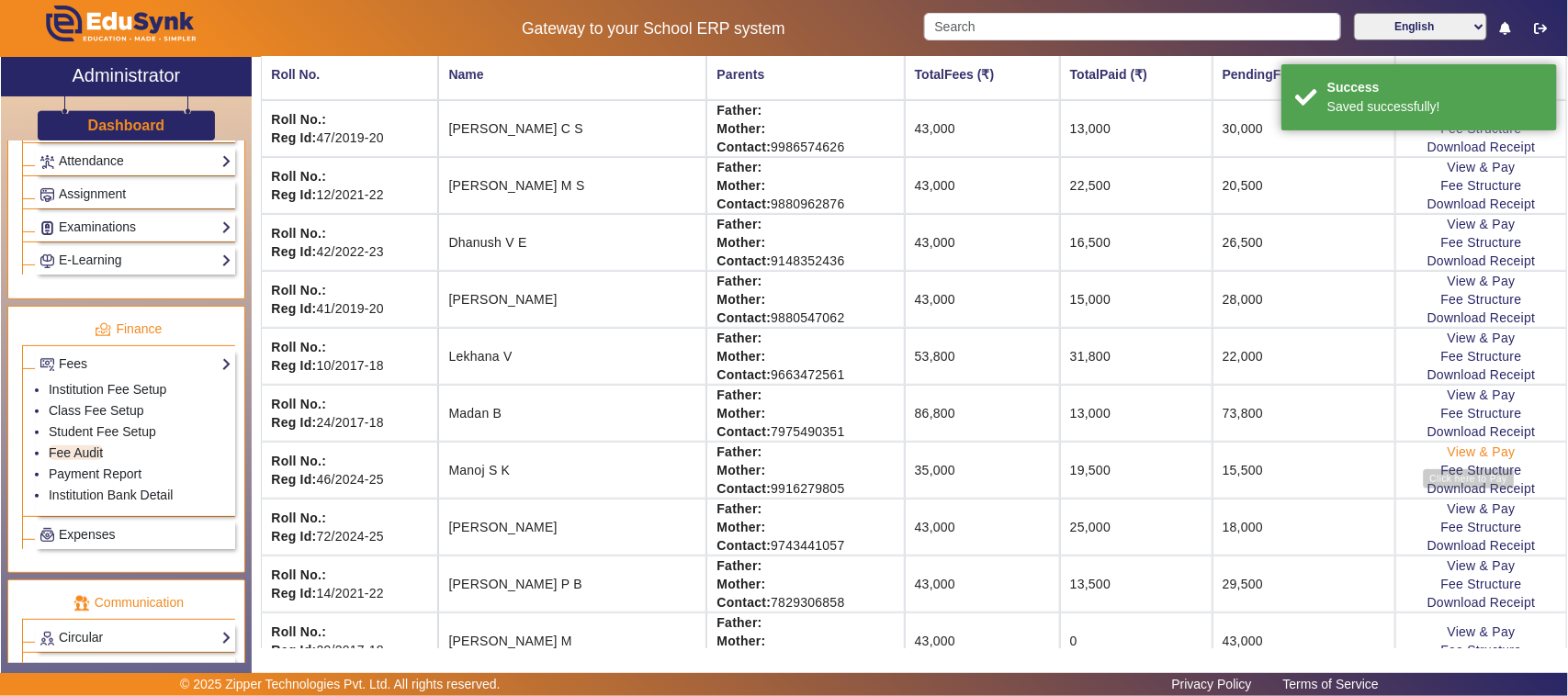
click at [1475, 457] on link "View & Pay" at bounding box center [1482, 451] width 68 height 15
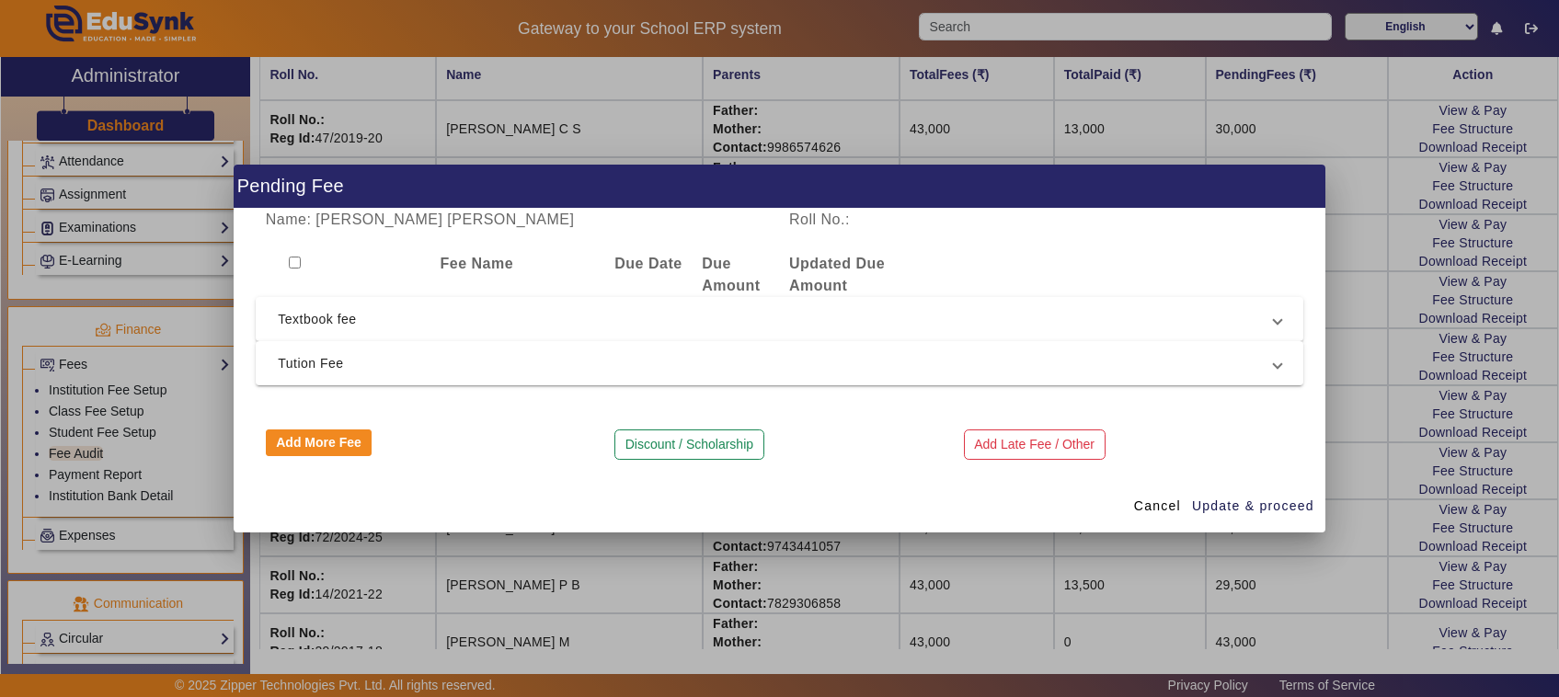
click at [1175, 593] on div at bounding box center [779, 348] width 1559 height 697
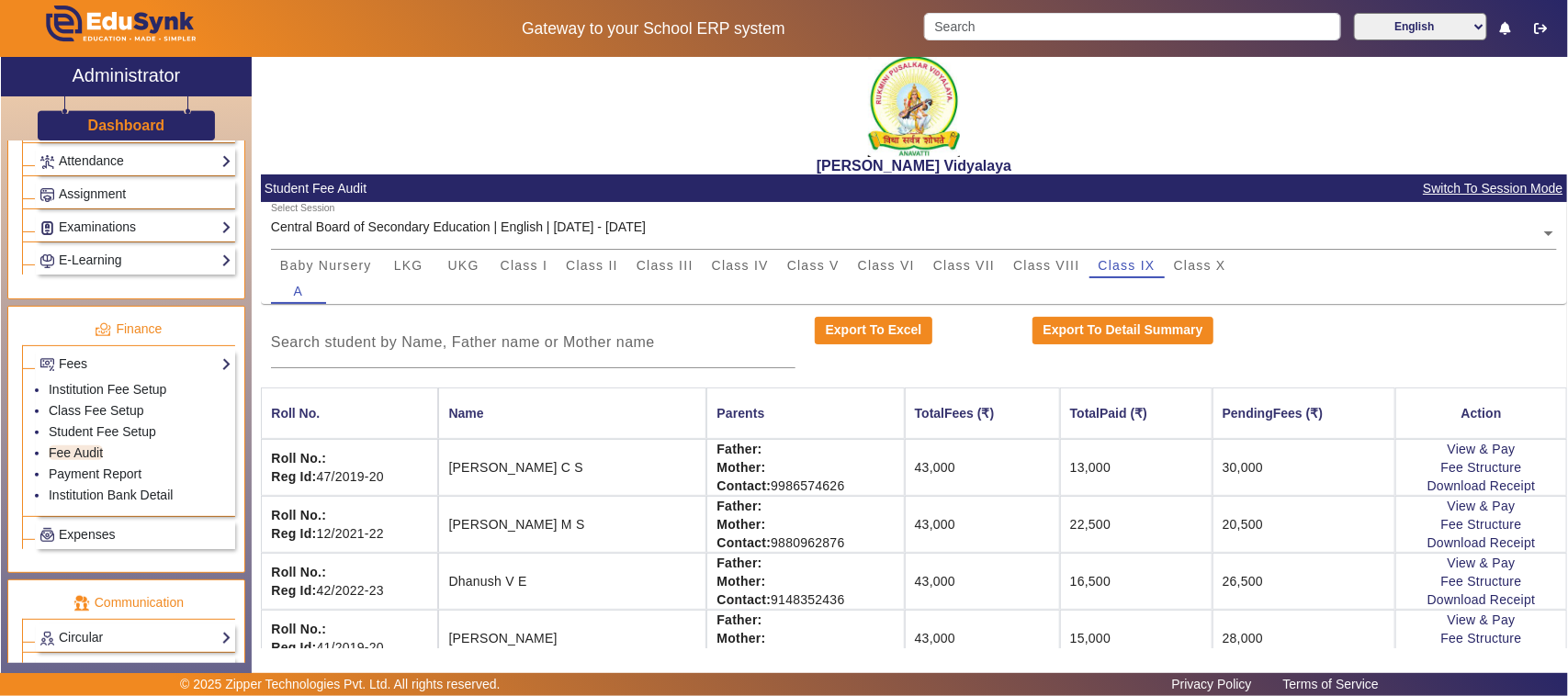
scroll to position [0, 0]
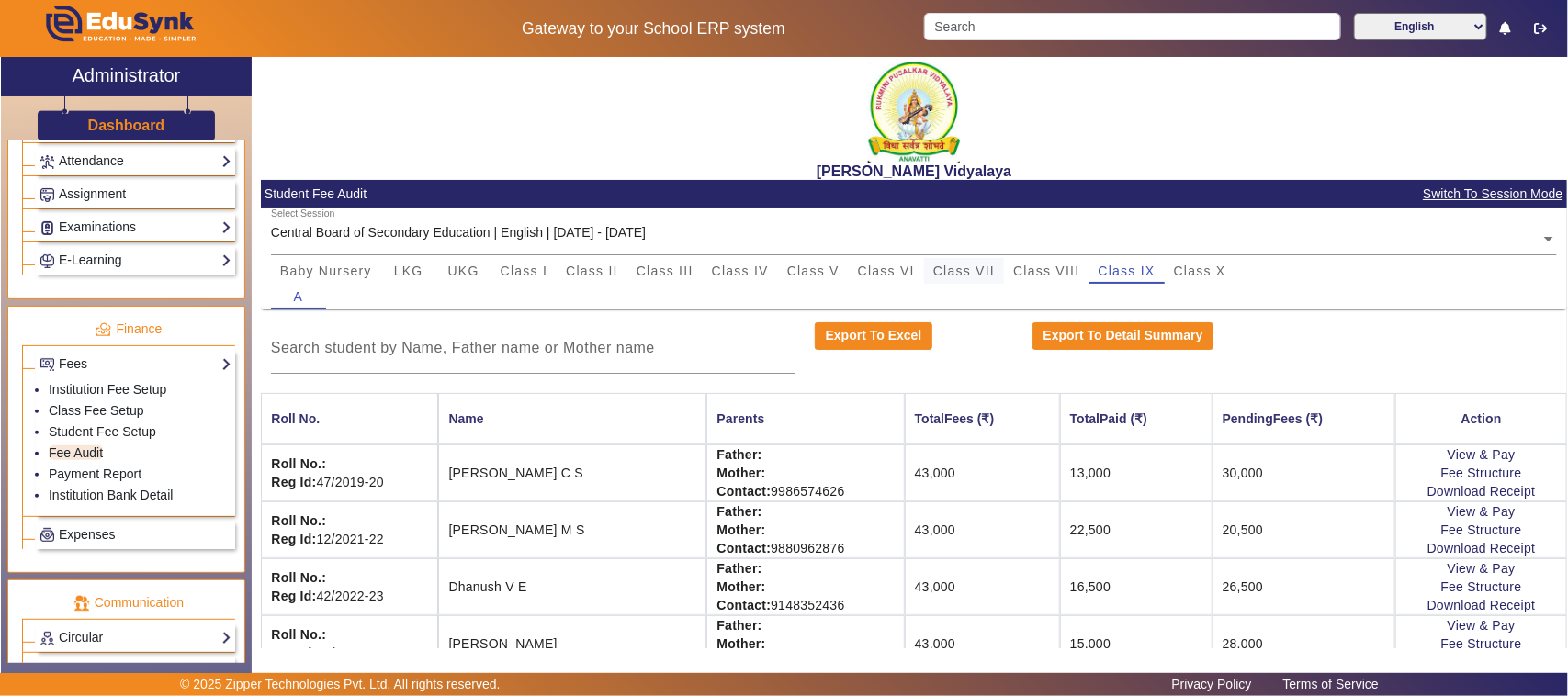
click at [968, 268] on span "Class VII" at bounding box center [964, 271] width 62 height 13
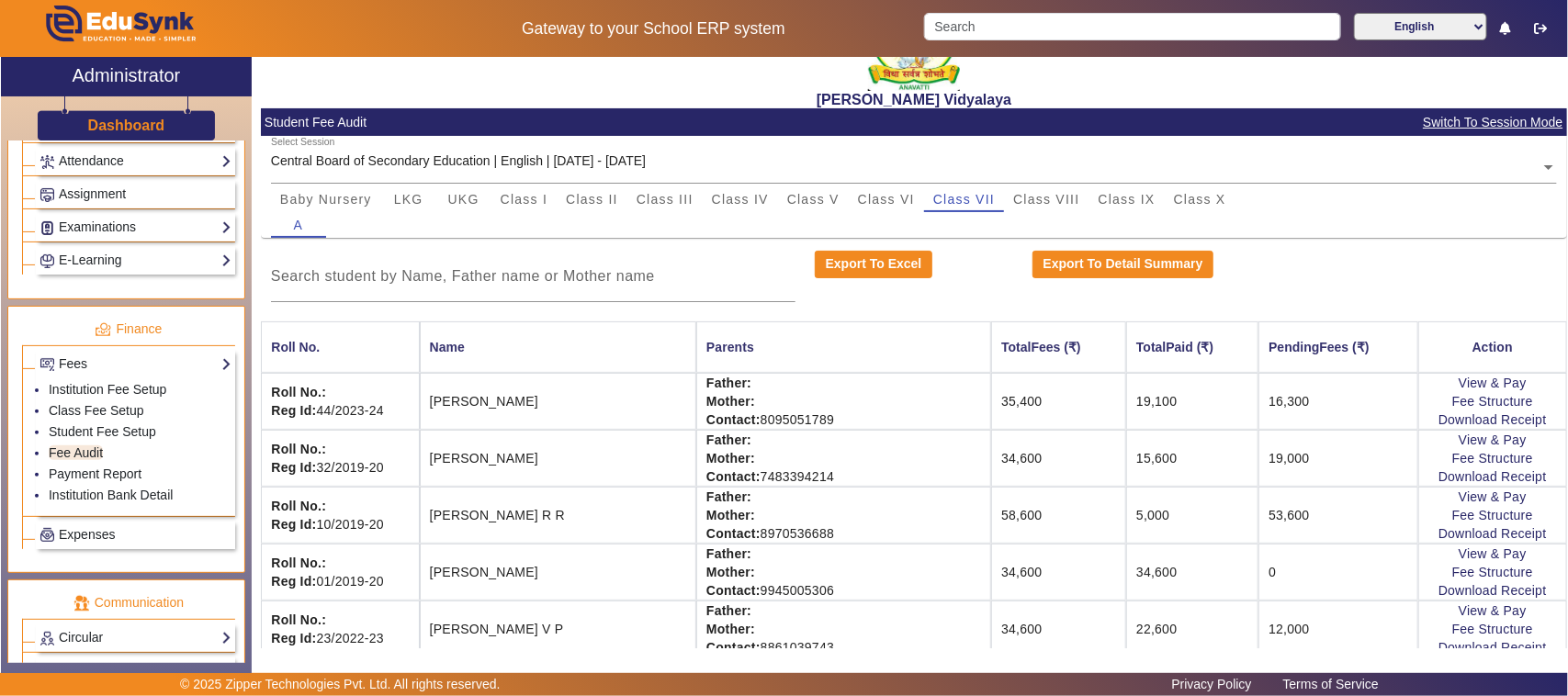
scroll to position [230, 0]
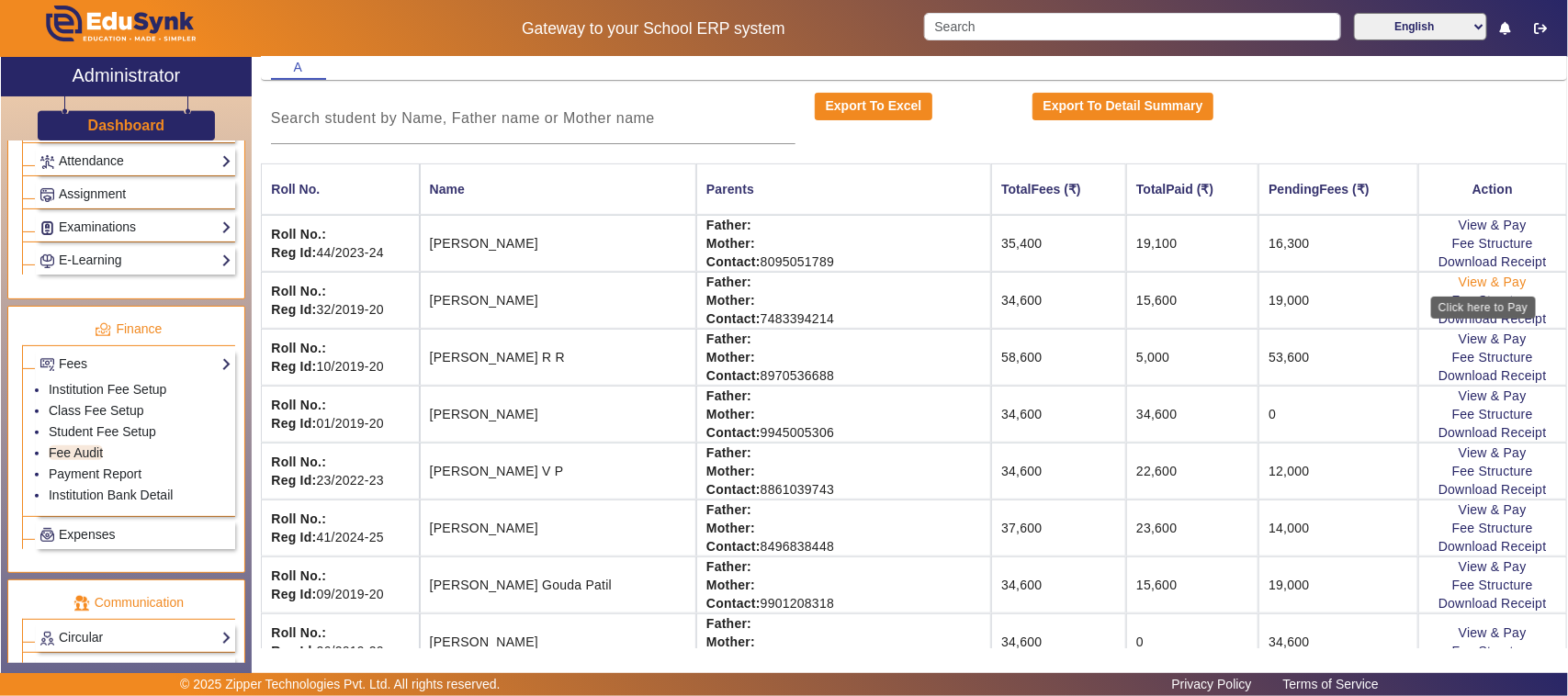
click at [1466, 286] on link "View & Pay" at bounding box center [1493, 282] width 68 height 15
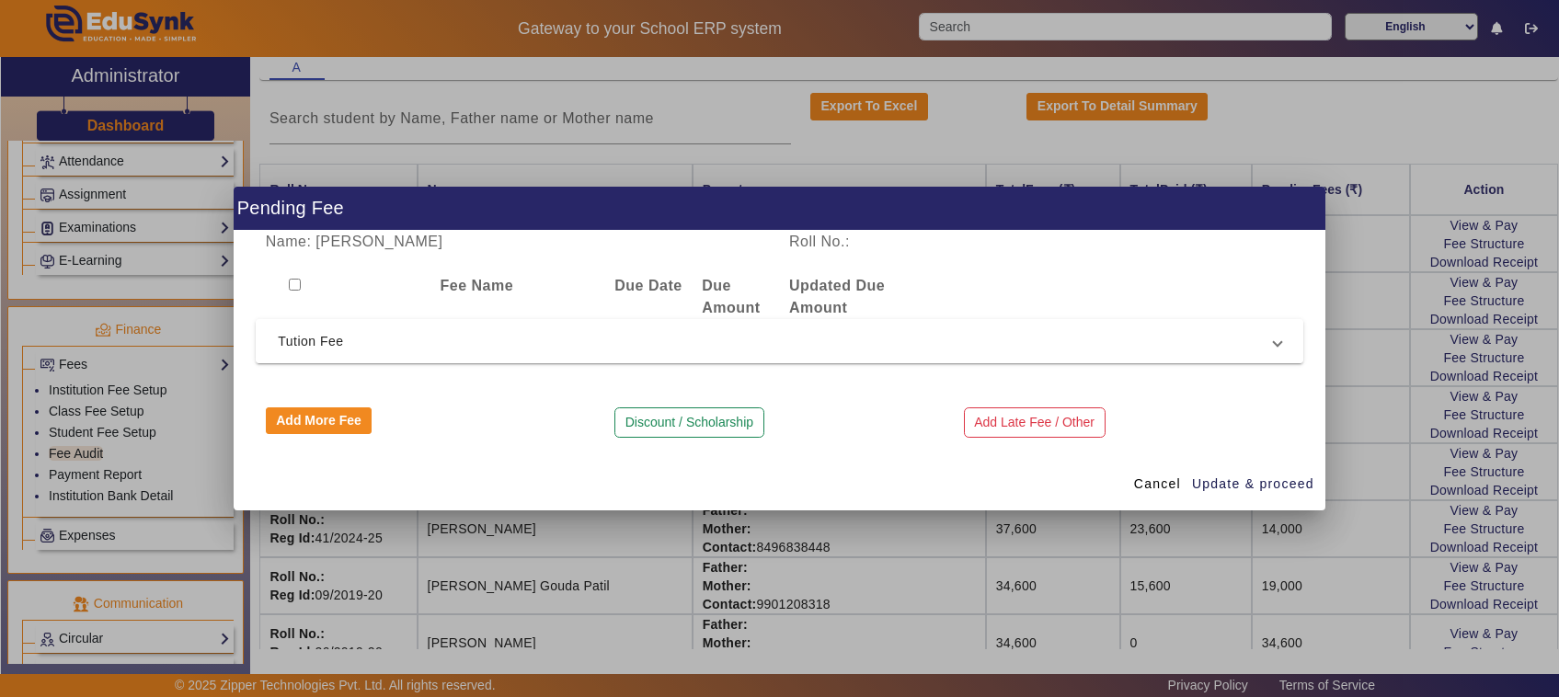
click at [337, 346] on span "Tution Fee" at bounding box center [776, 341] width 996 height 22
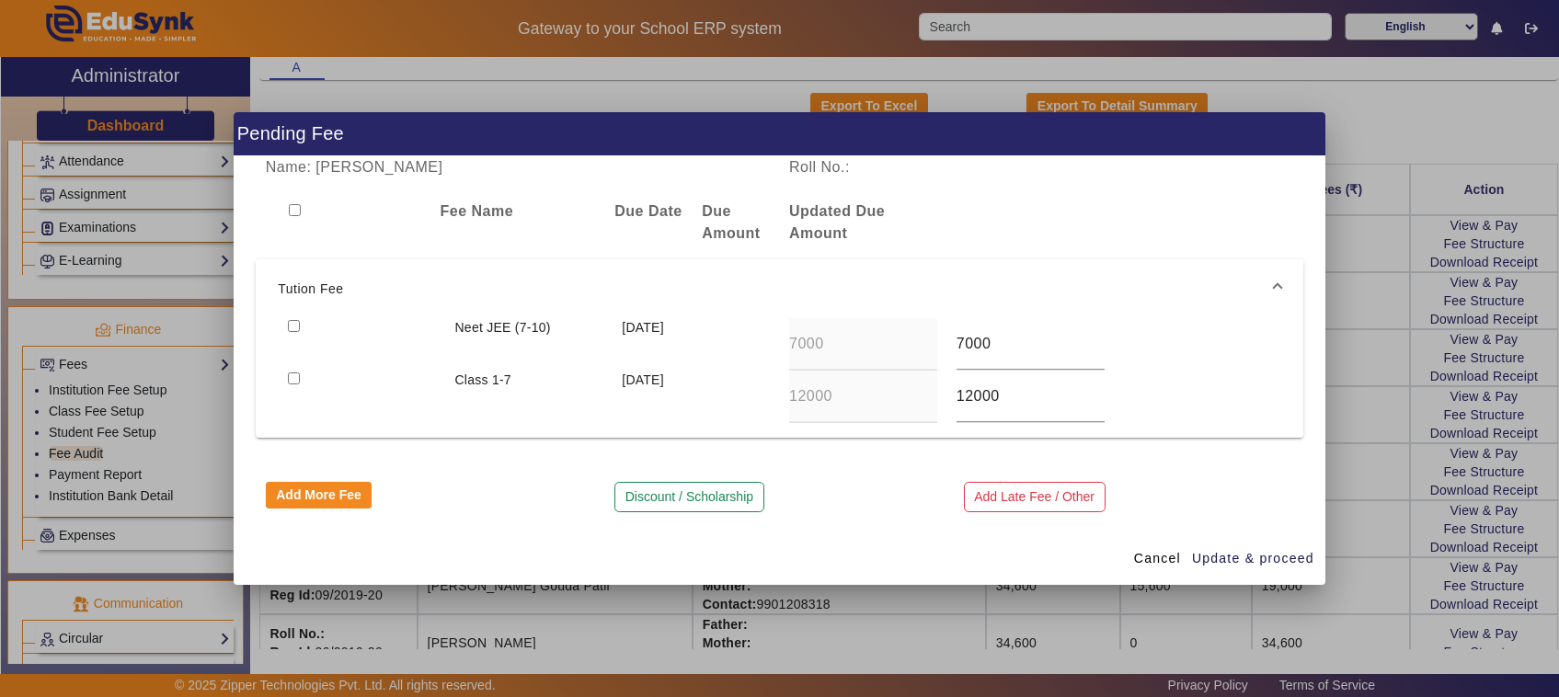
click at [288, 327] on input "checkbox" at bounding box center [294, 326] width 12 height 12
checkbox input "true"
click at [1267, 563] on span "Update & proceed" at bounding box center [1253, 558] width 122 height 19
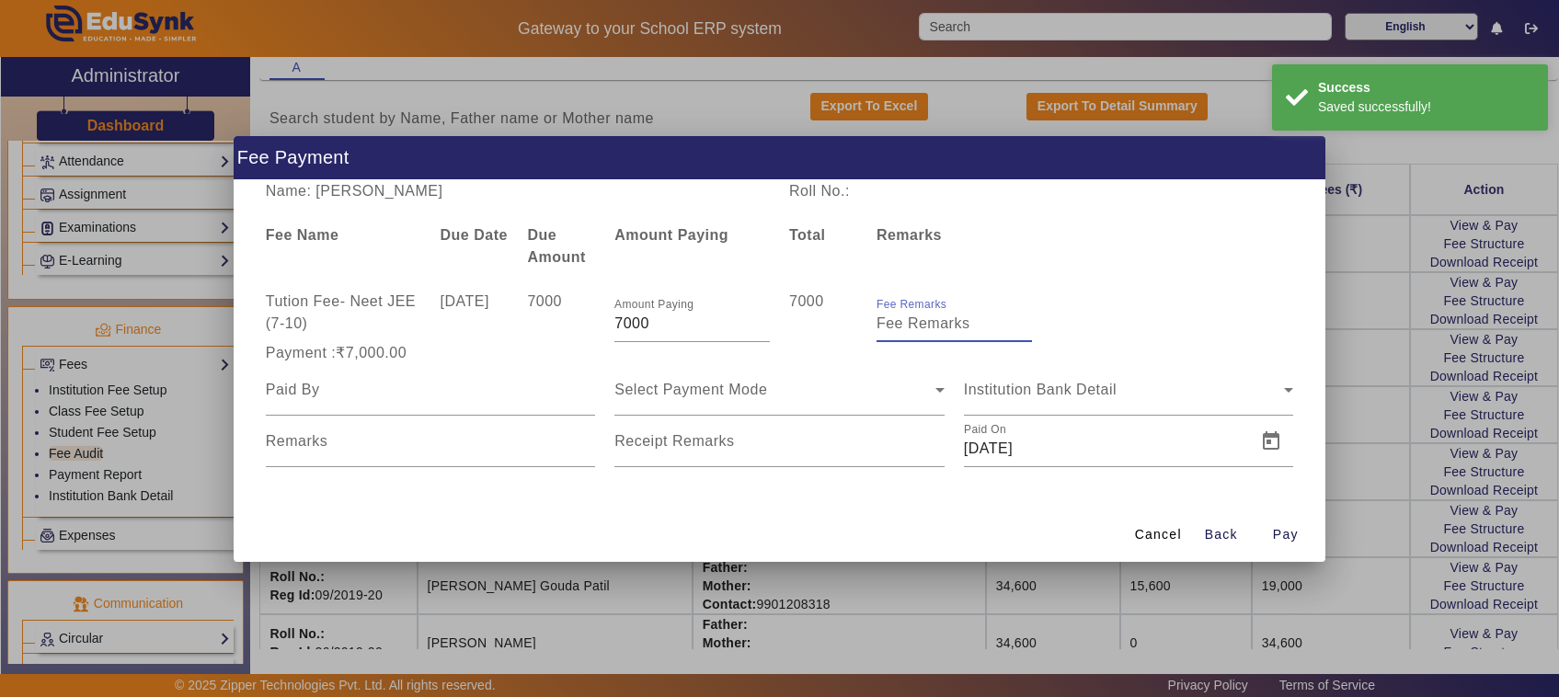
click at [948, 327] on input "Fee Remarks" at bounding box center [954, 324] width 155 height 22
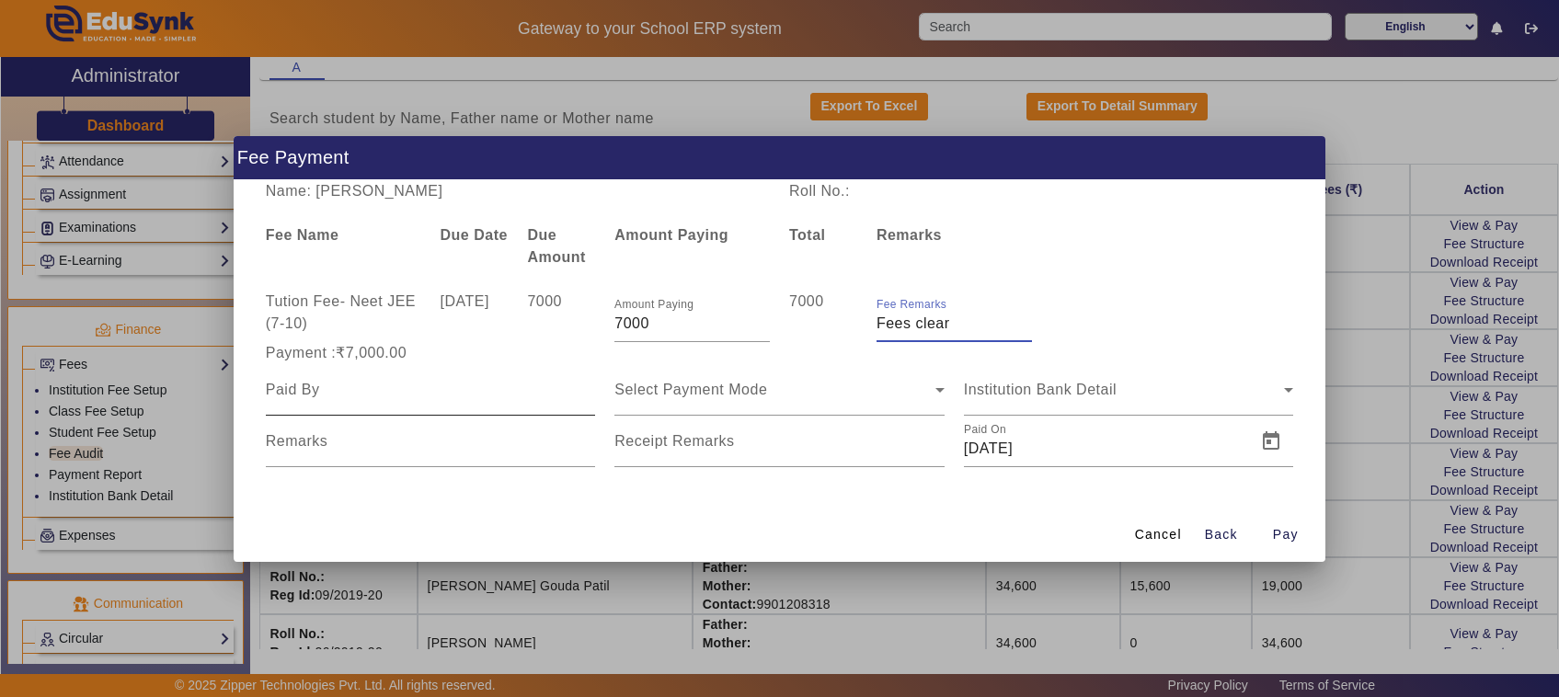
type input "Fees clear"
click at [375, 382] on input at bounding box center [431, 390] width 330 height 22
type input "Father"
click at [659, 400] on div "Select Payment Mode" at bounding box center [774, 390] width 321 height 22
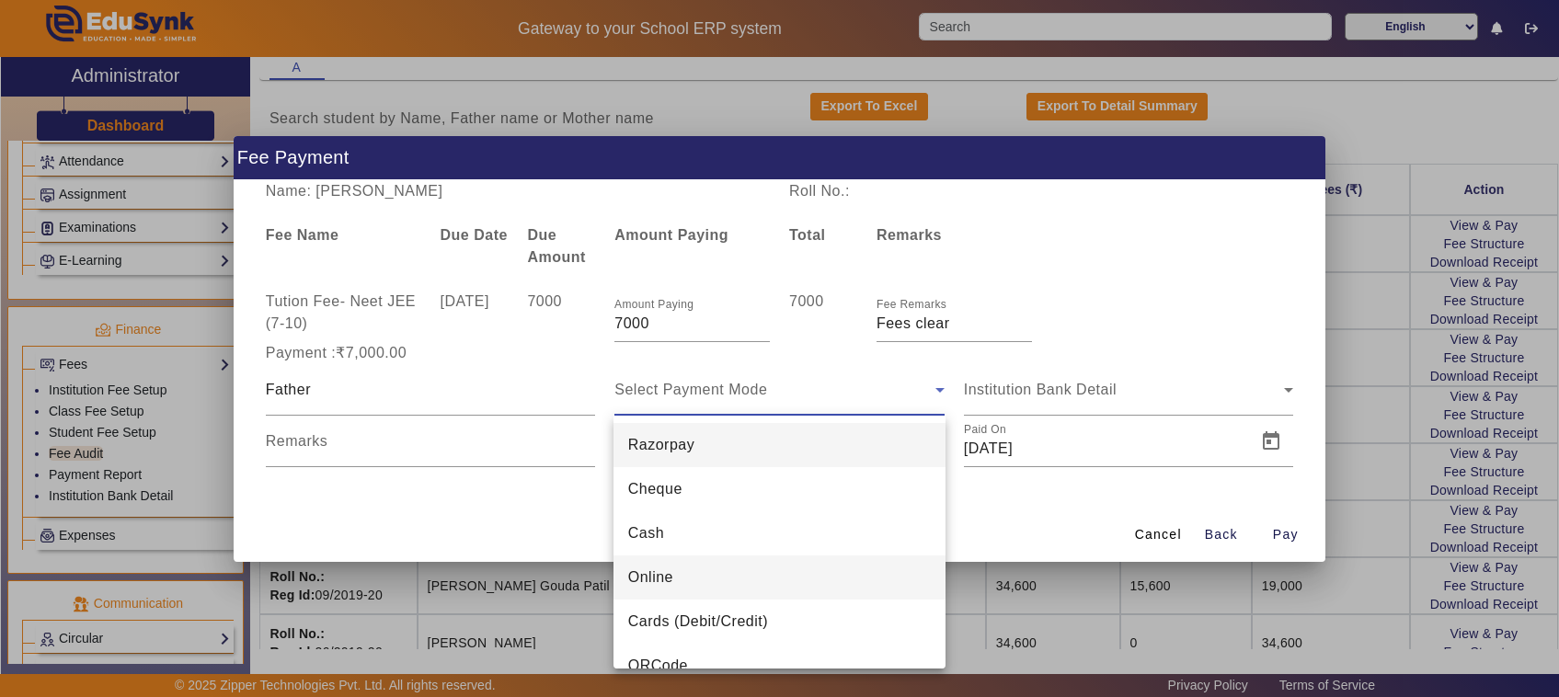
click at [648, 579] on span "Online" at bounding box center [650, 578] width 45 height 22
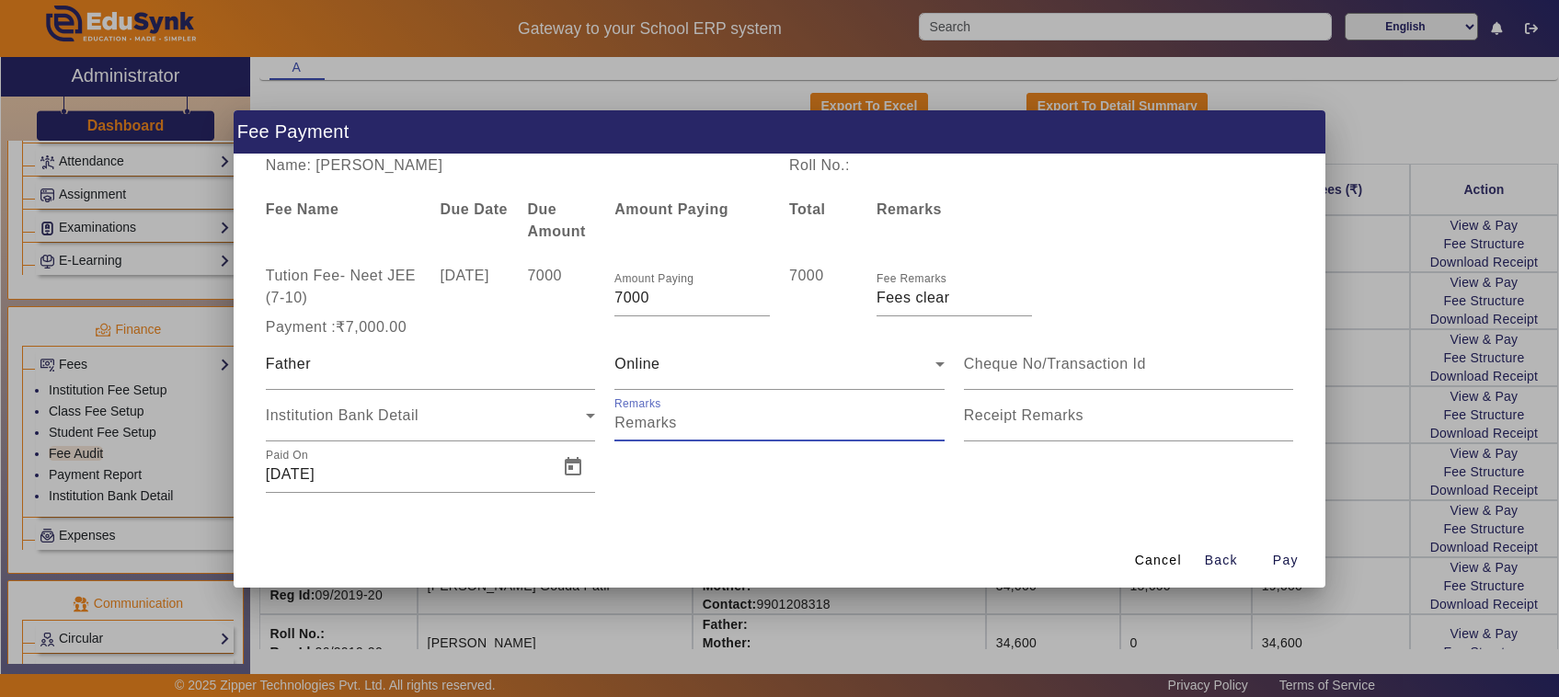
click at [642, 426] on input "Remarks" at bounding box center [779, 423] width 330 height 22
type input "06"
click at [990, 355] on input at bounding box center [1129, 364] width 330 height 22
type input "667568086758"
click at [1050, 414] on mat-label "Receipt Remarks" at bounding box center [1024, 415] width 120 height 16
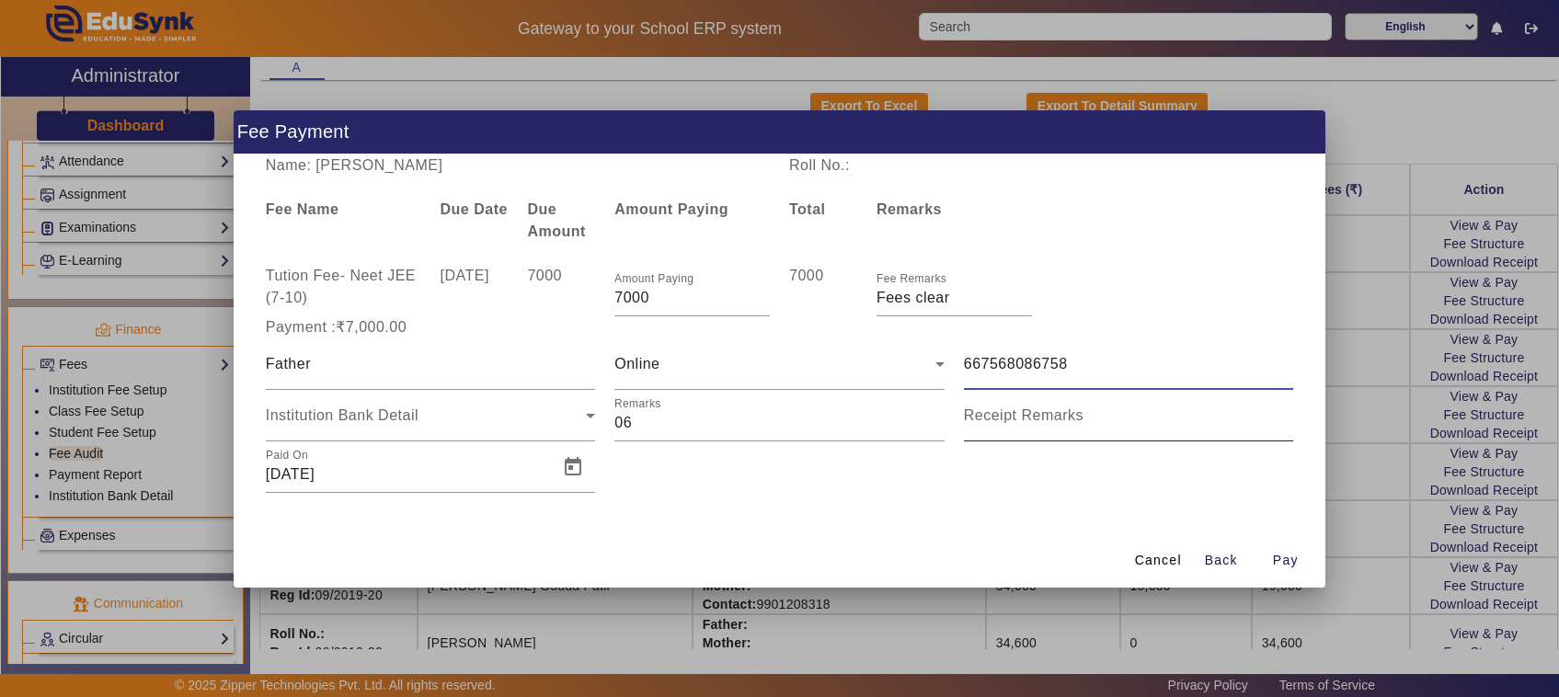
click at [1050, 414] on input "Receipt Remarks" at bounding box center [1129, 423] width 330 height 22
type input "canara bank"
click at [1290, 562] on span "Pay" at bounding box center [1286, 560] width 26 height 19
